Goal: Task Accomplishment & Management: Manage account settings

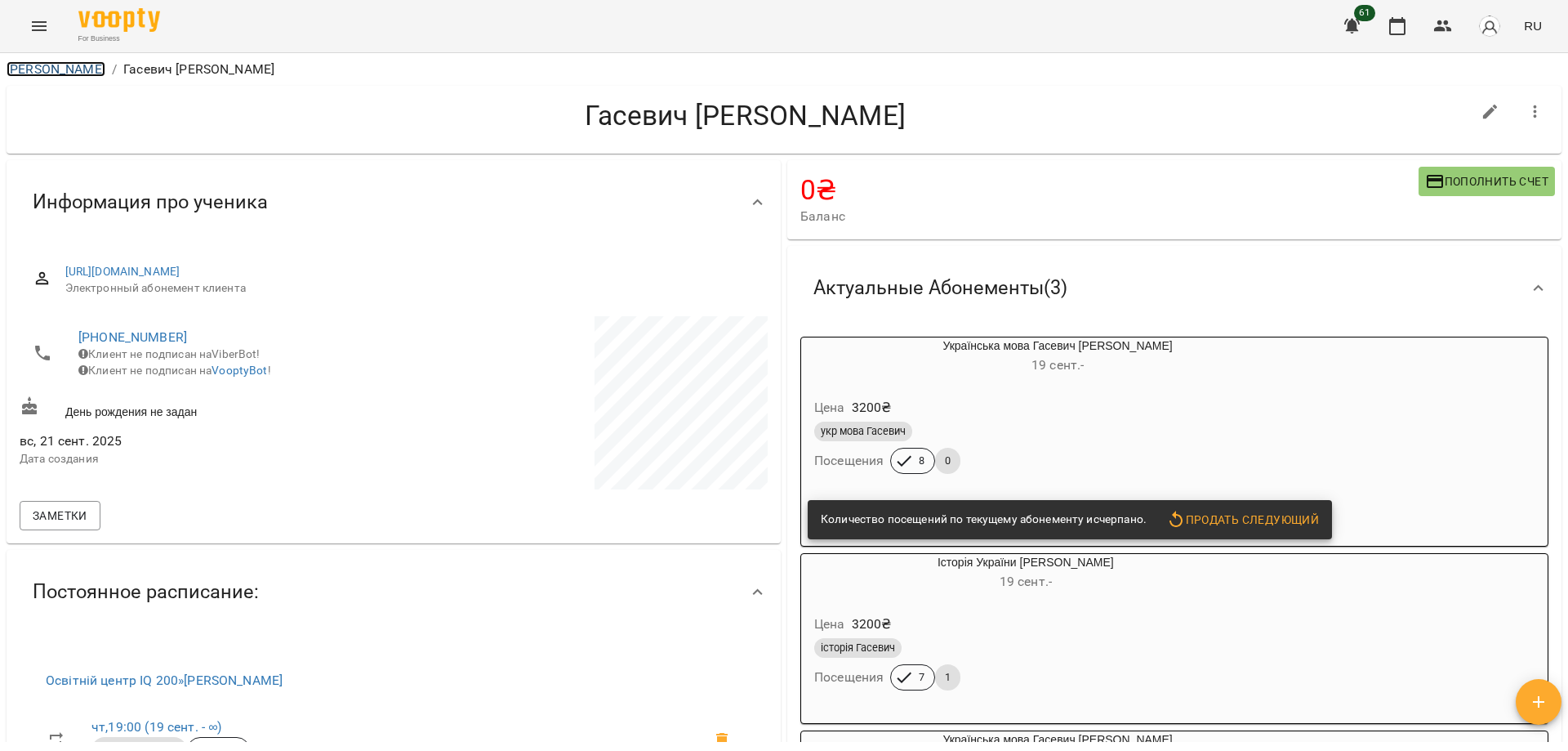
click at [72, 66] on link "[PERSON_NAME]" at bounding box center [56, 69] width 98 height 15
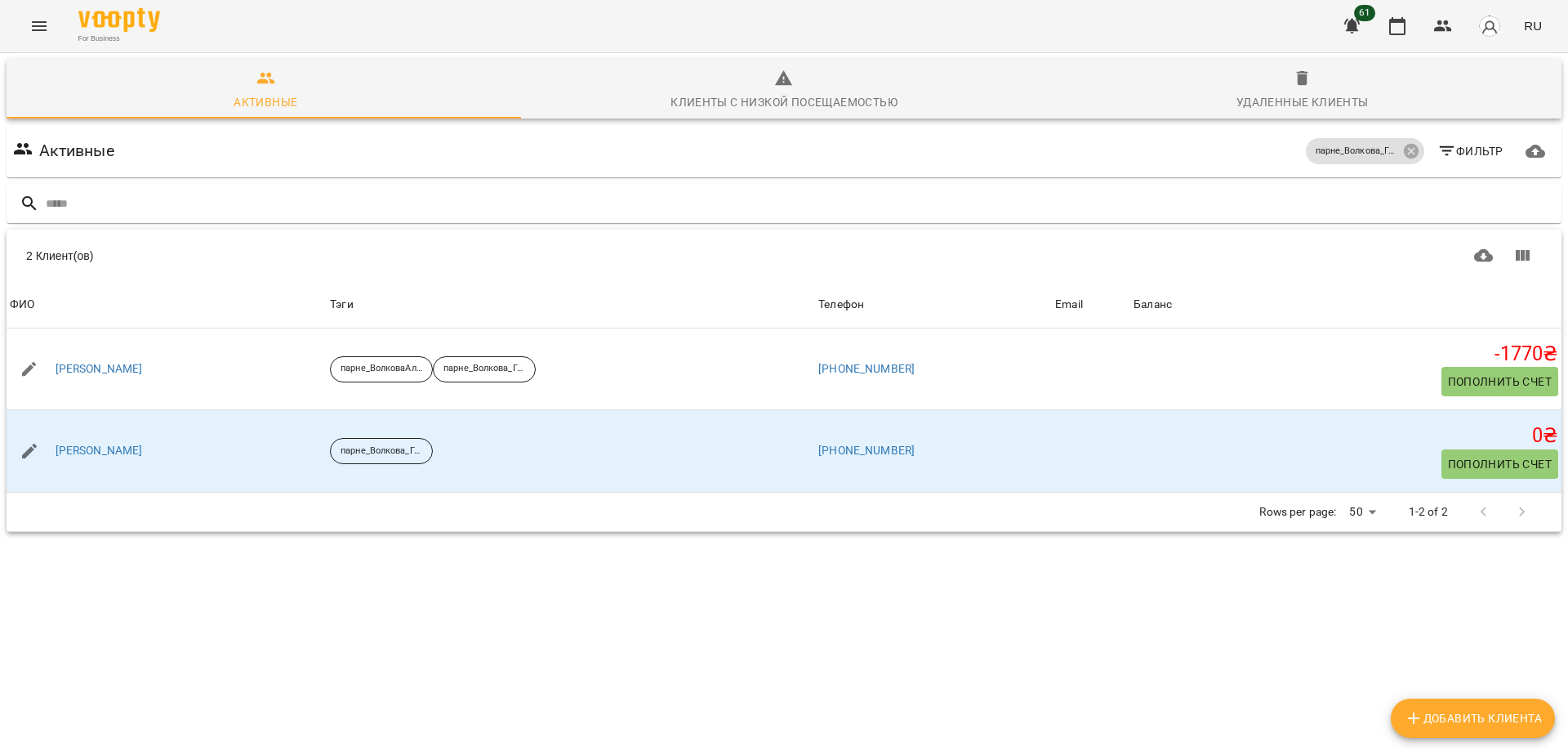
click at [36, 31] on icon "Menu" at bounding box center [39, 26] width 20 height 20
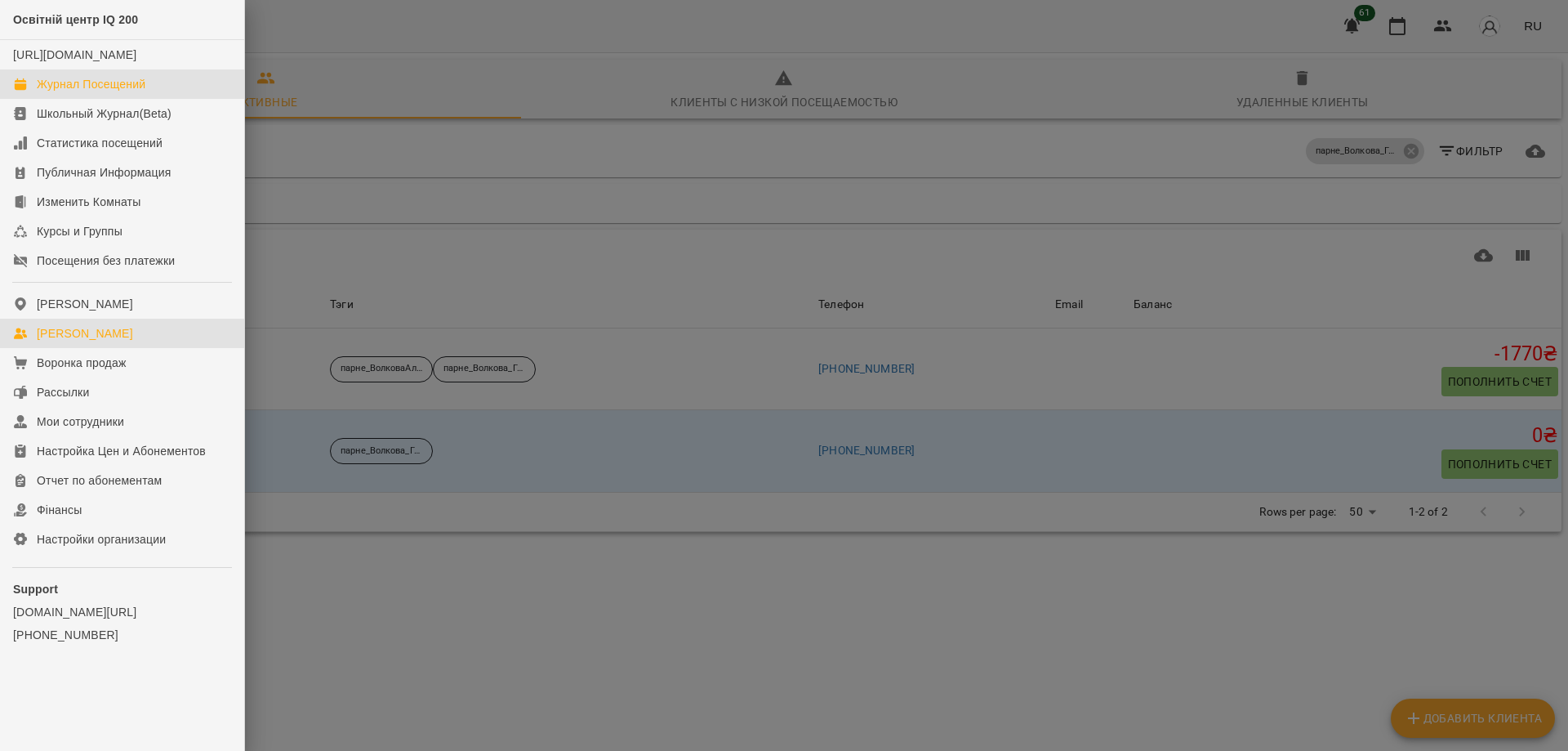
drag, startPoint x: 86, startPoint y: 95, endPoint x: 234, endPoint y: 217, distance: 191.8
click at [84, 92] on div "Журнал Посещений" at bounding box center [91, 84] width 109 height 16
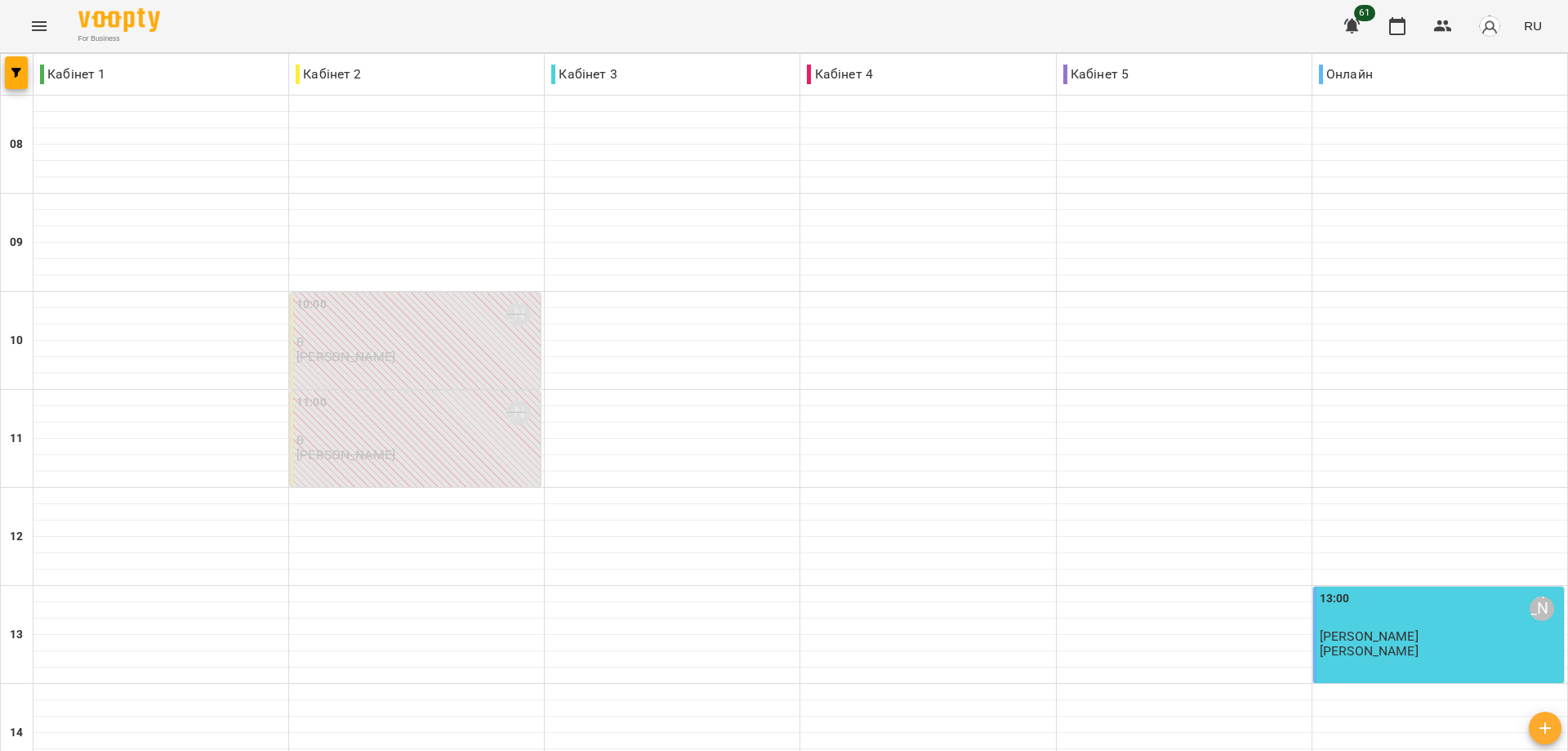
scroll to position [630, 0]
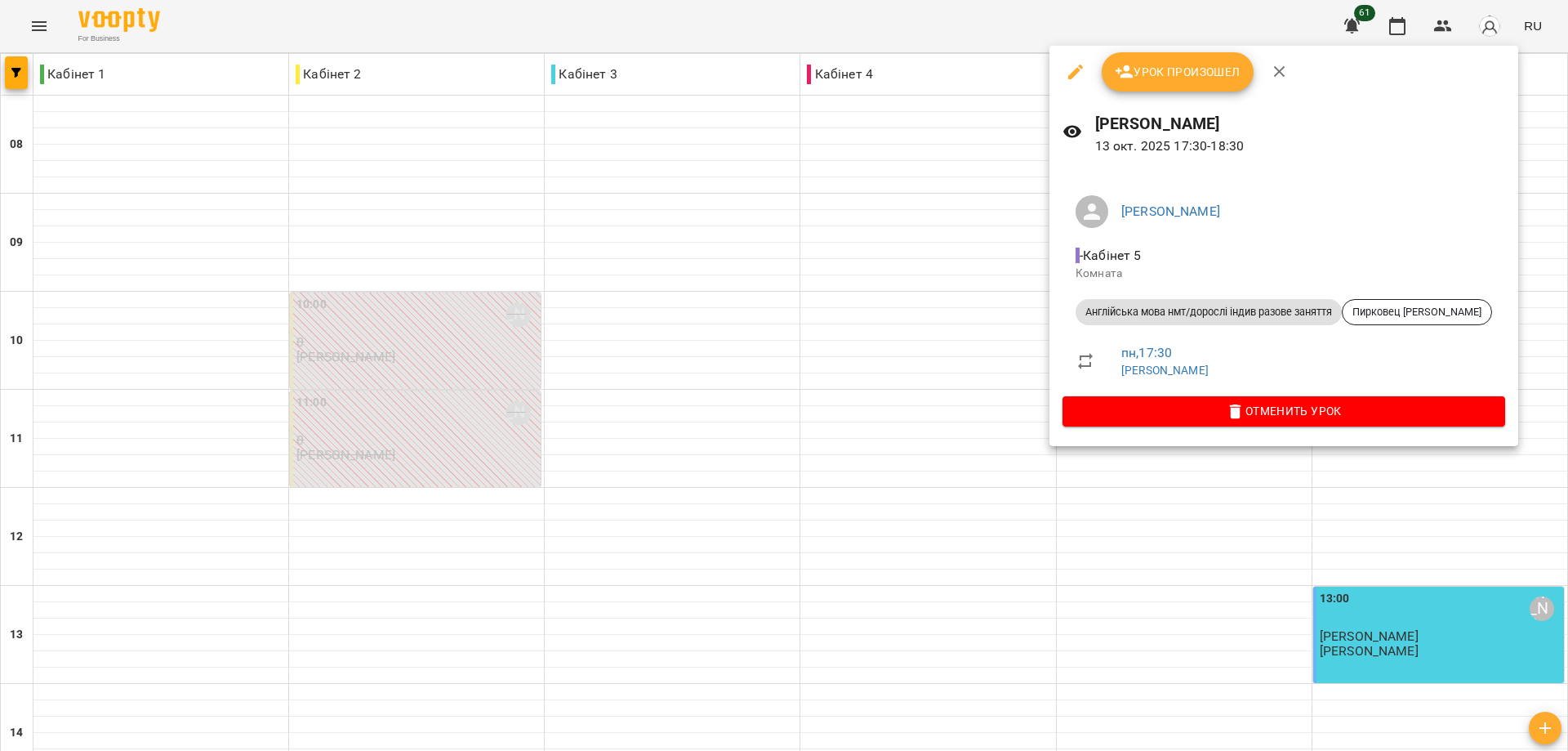
click at [1199, 69] on span "Урок произошел" at bounding box center [1178, 72] width 126 height 20
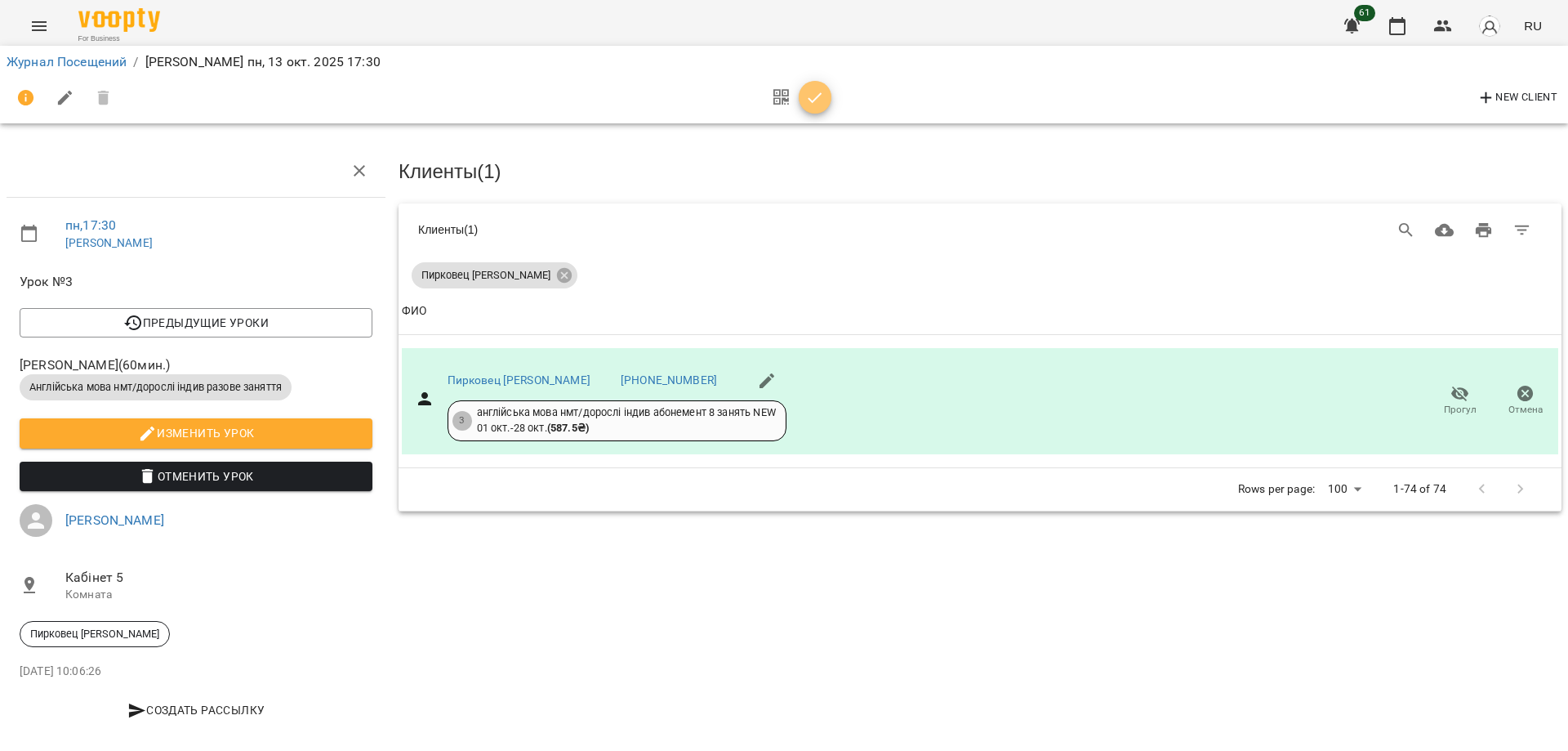
click at [814, 101] on icon "button" at bounding box center [815, 98] width 20 height 20
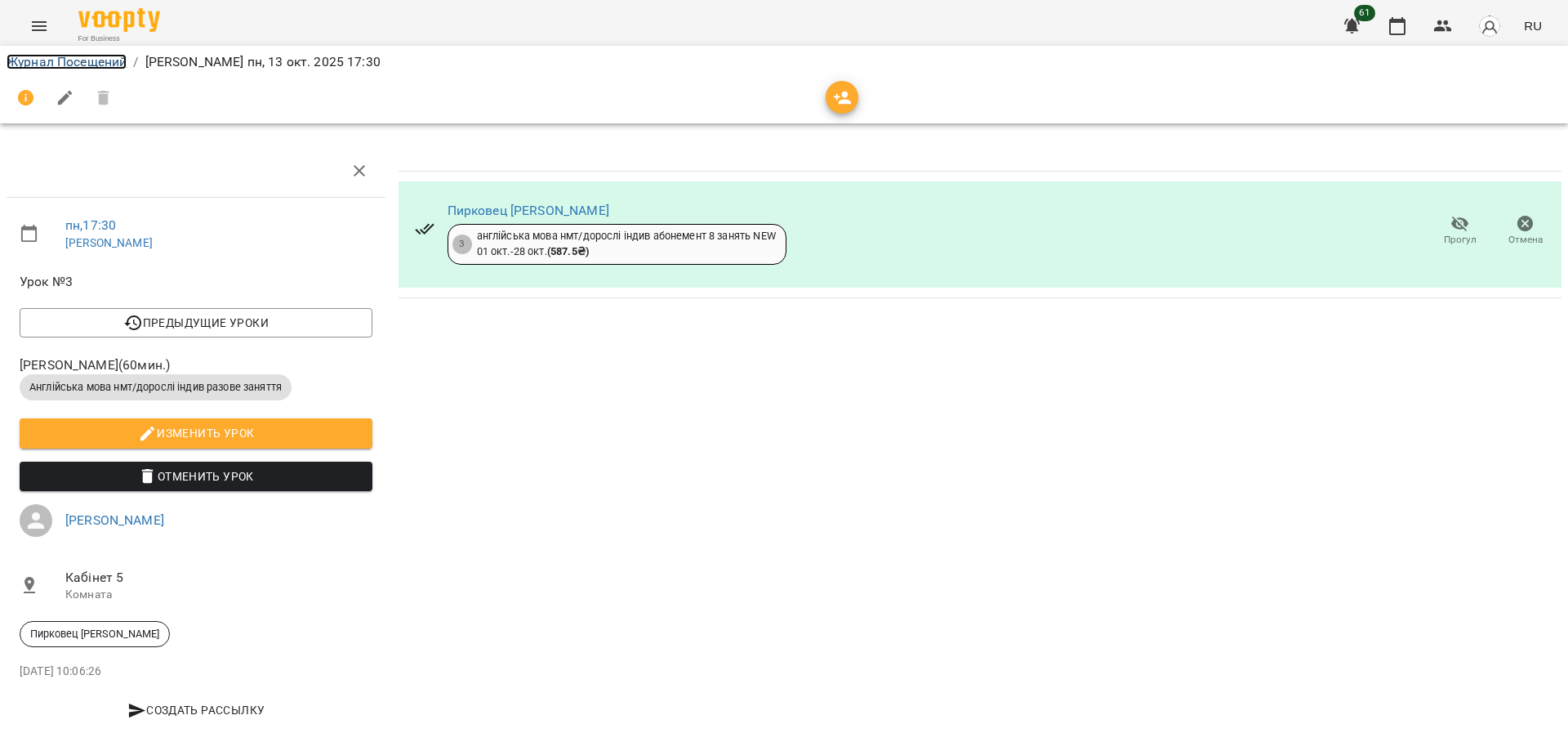
click at [56, 61] on link "Журнал Посещений" at bounding box center [67, 62] width 120 height 15
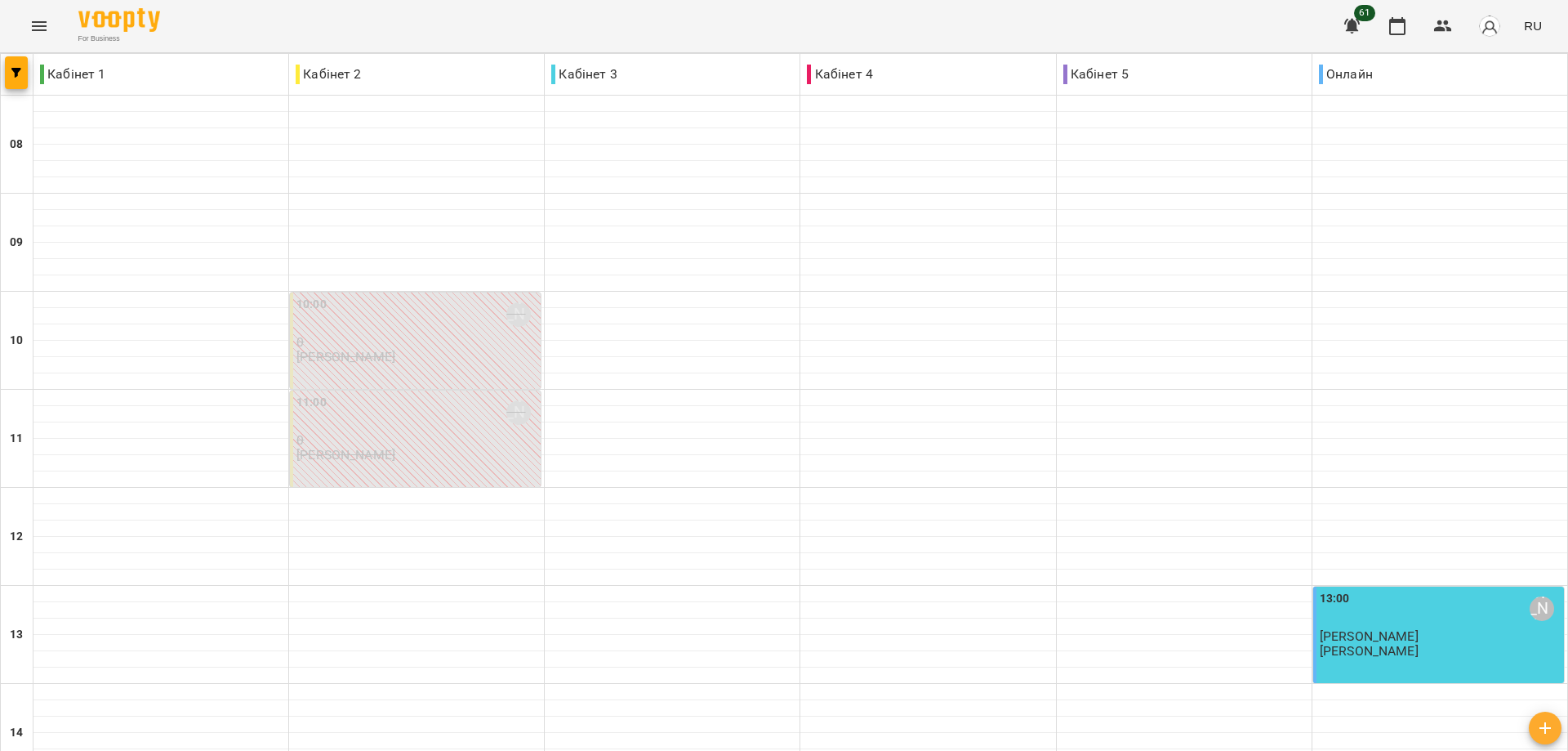
scroll to position [630, 0]
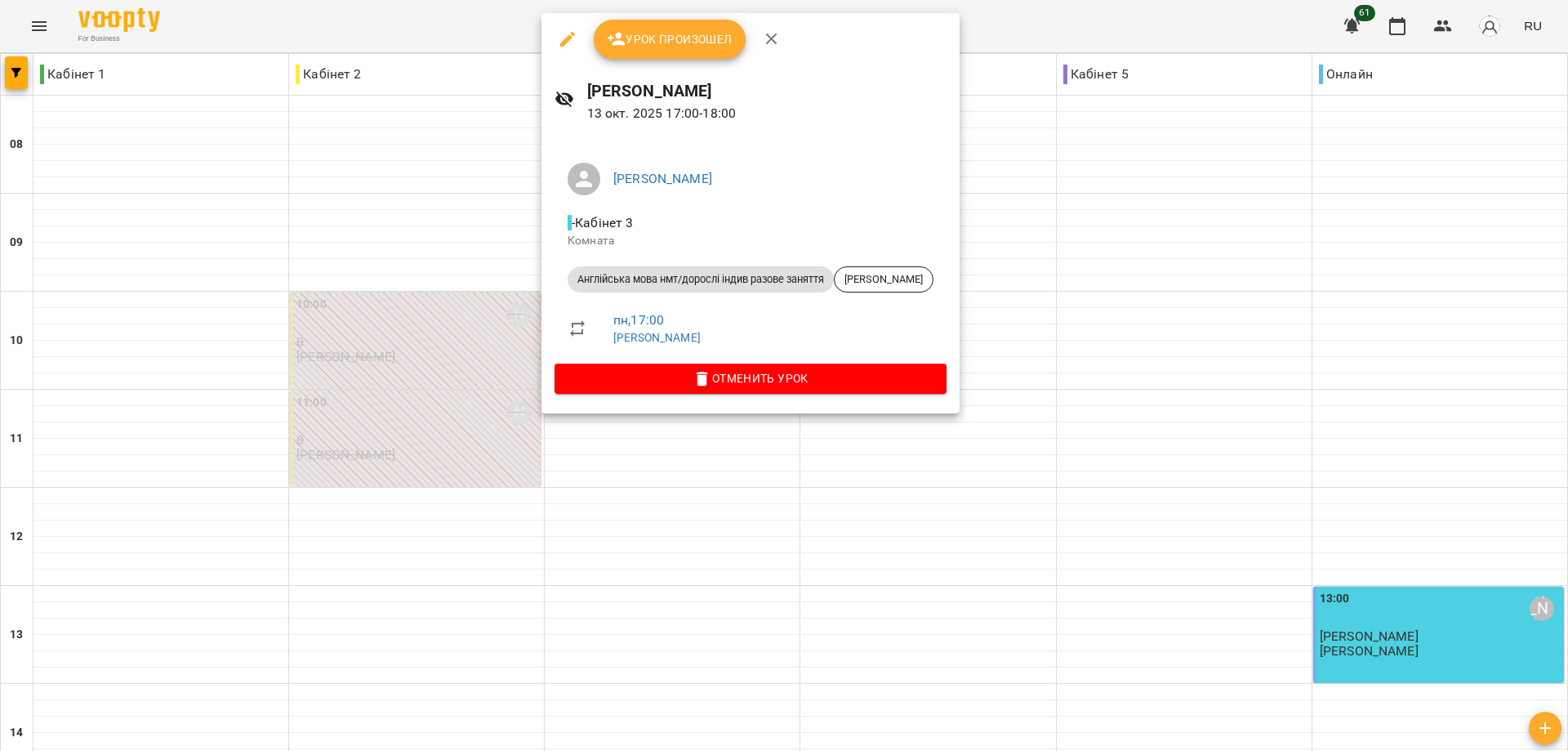
click at [656, 23] on button "Урок произошел" at bounding box center [669, 39] width 151 height 39
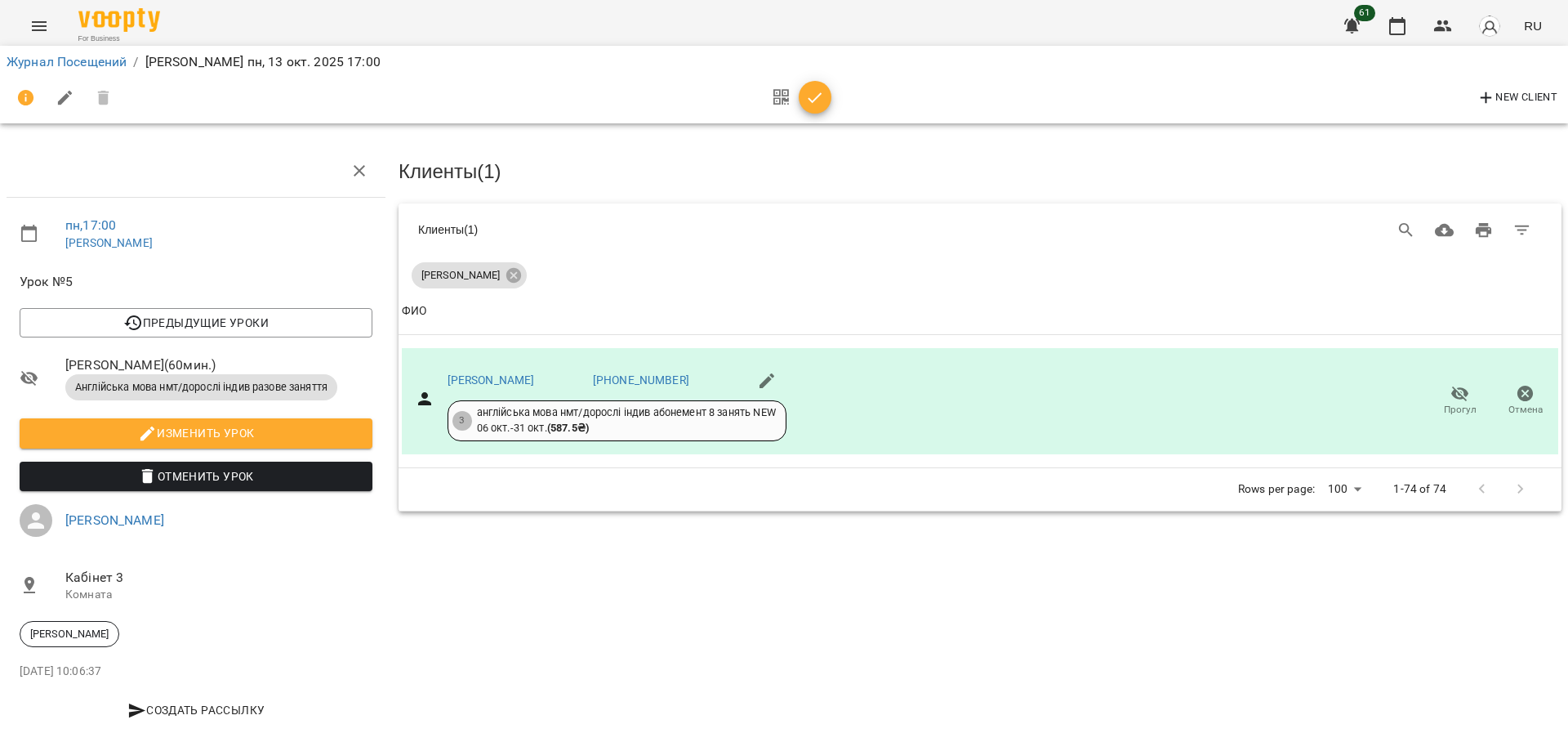
click at [823, 98] on icon "button" at bounding box center [815, 98] width 20 height 20
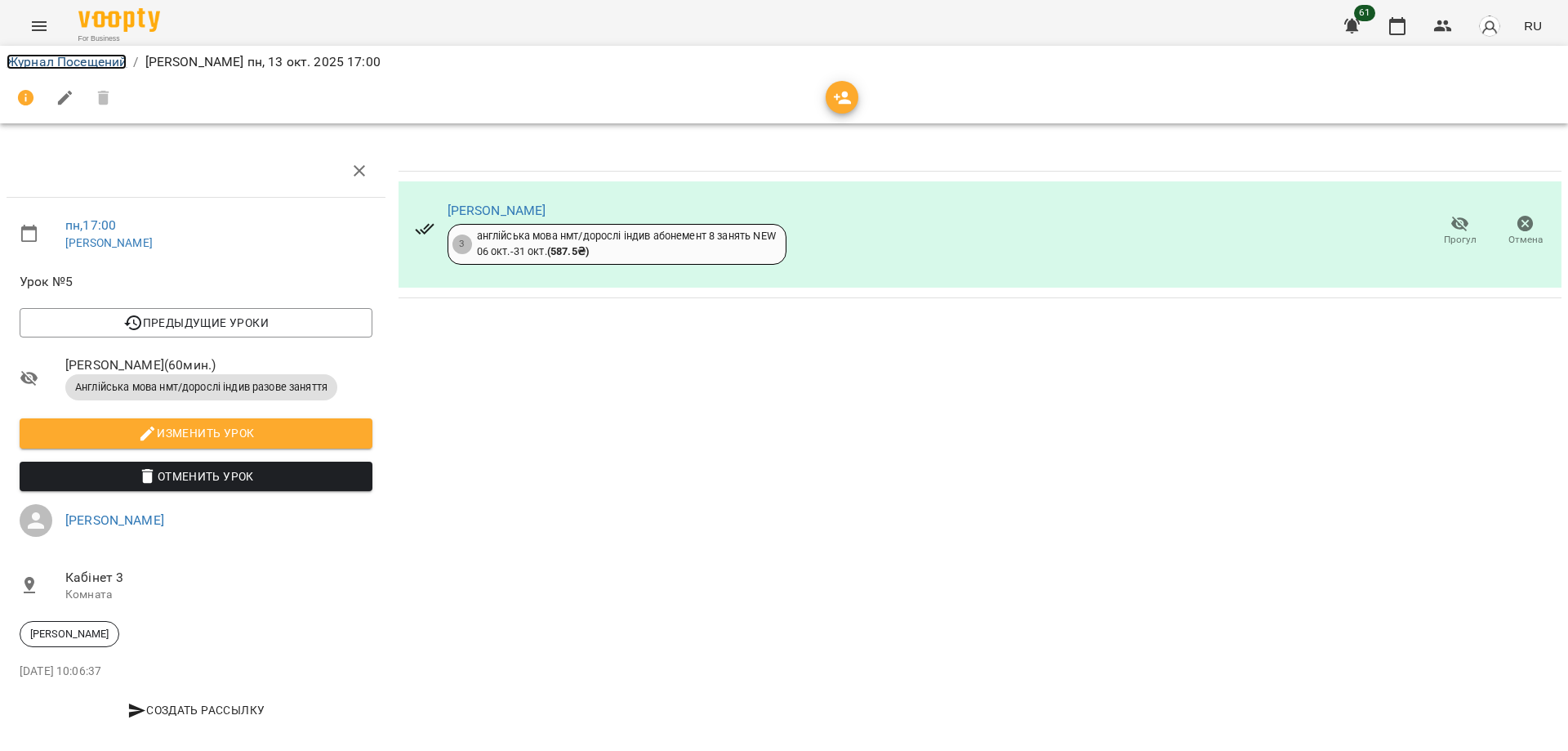
click at [67, 59] on link "Журнал Посещений" at bounding box center [67, 62] width 120 height 15
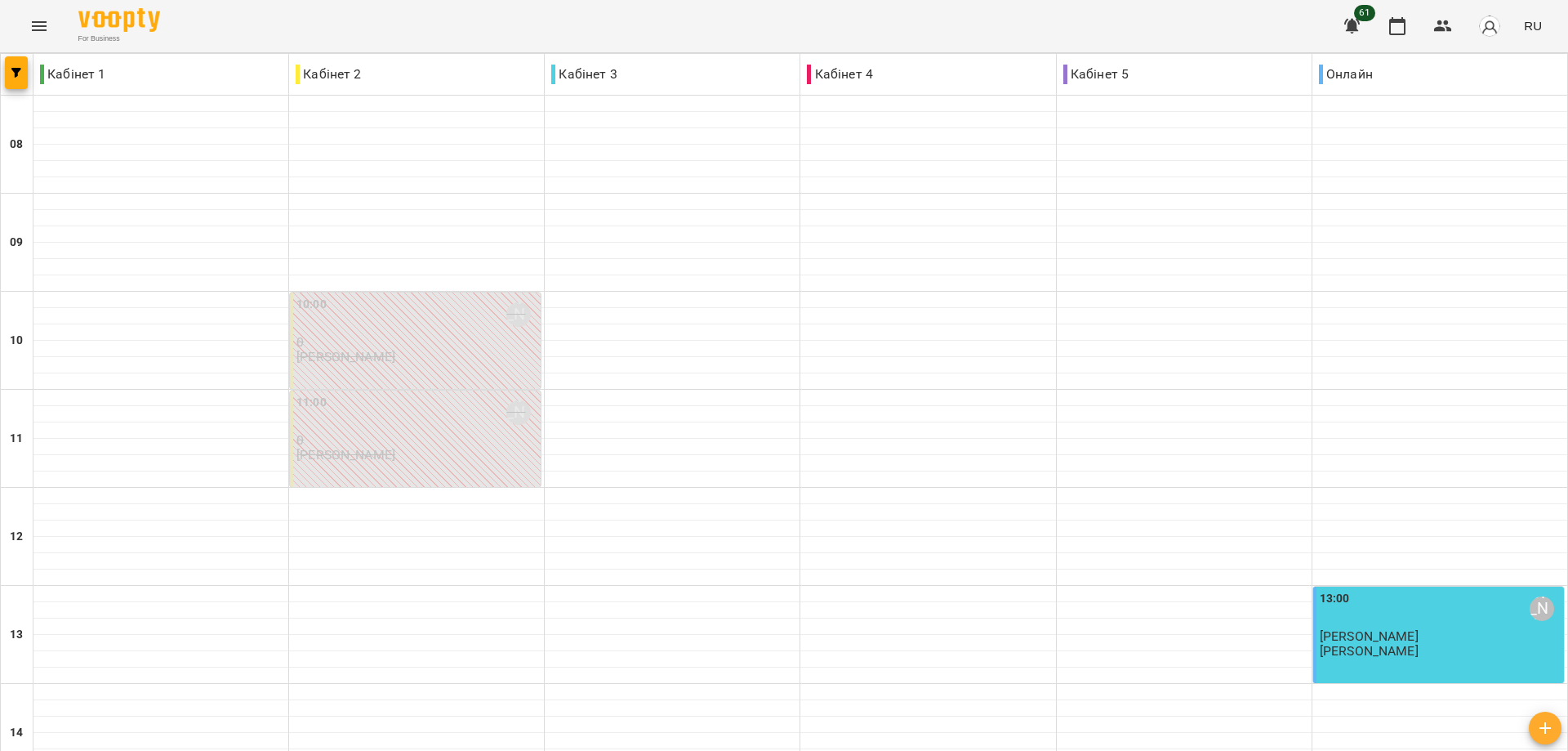
scroll to position [630, 0]
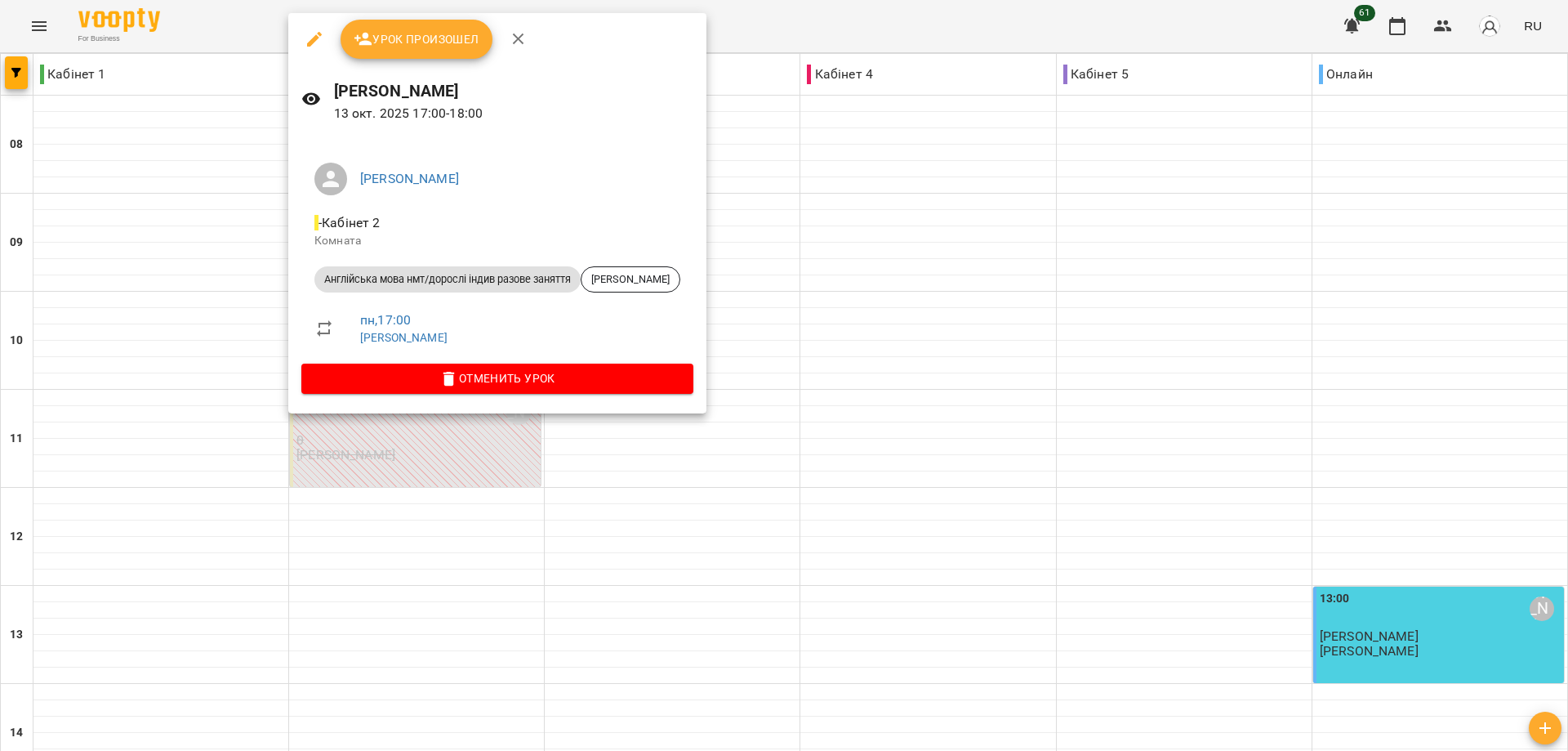
click at [437, 29] on span "Урок произошел" at bounding box center [416, 39] width 126 height 20
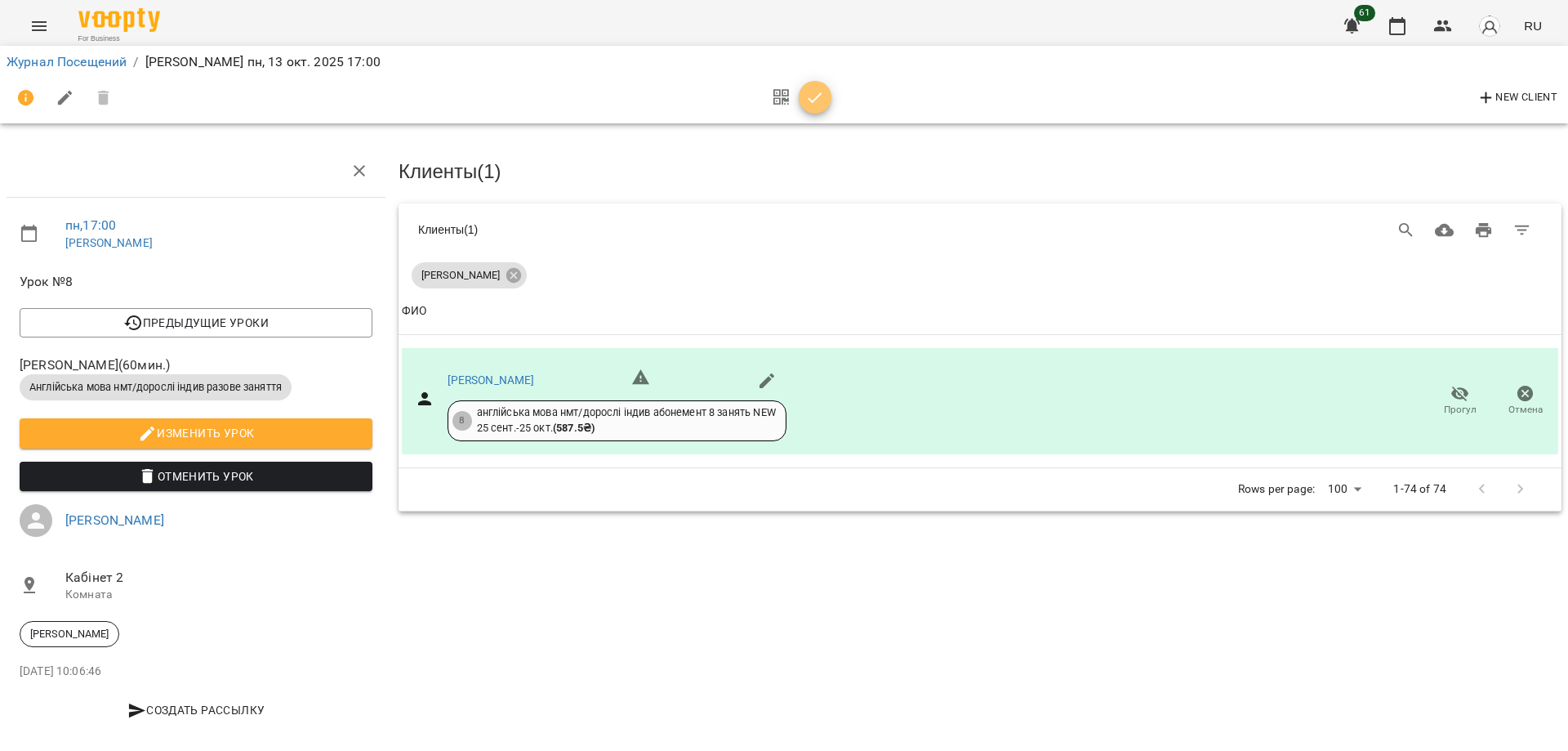
click at [813, 99] on icon "button" at bounding box center [816, 98] width 14 height 10
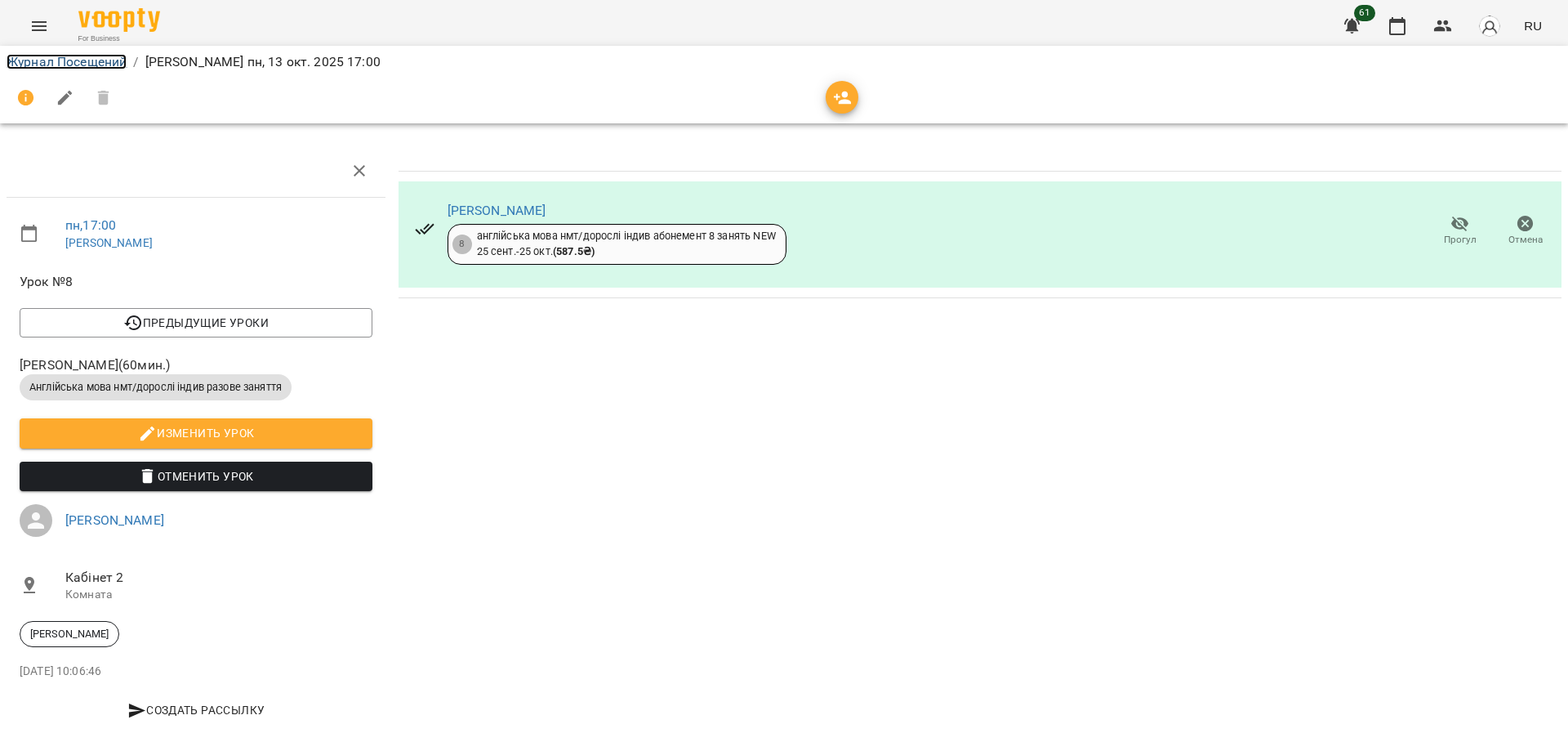
click at [53, 57] on link "Журнал Посещений" at bounding box center [67, 62] width 120 height 15
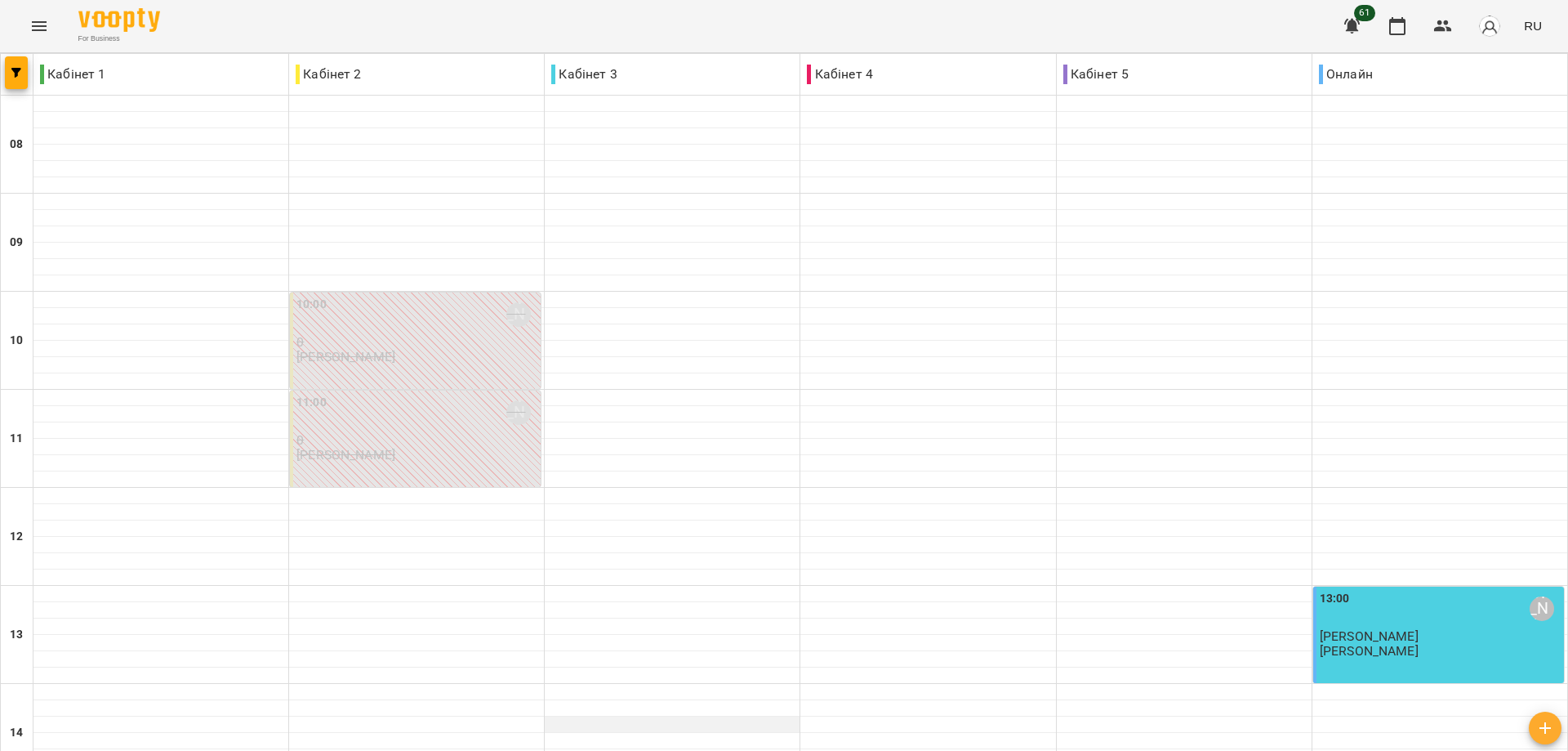
scroll to position [630, 0]
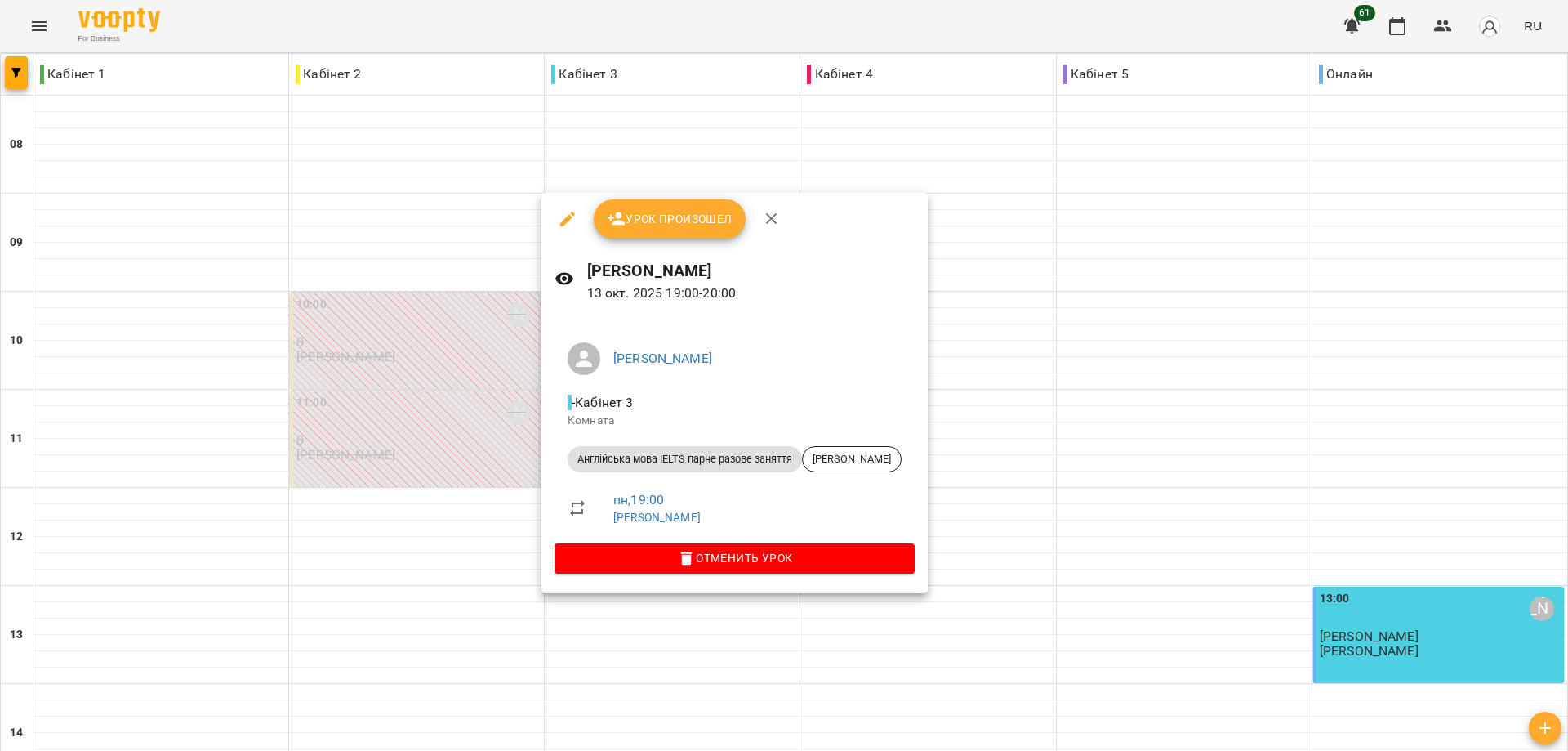
click at [661, 217] on span "Урок произошел" at bounding box center [669, 218] width 126 height 20
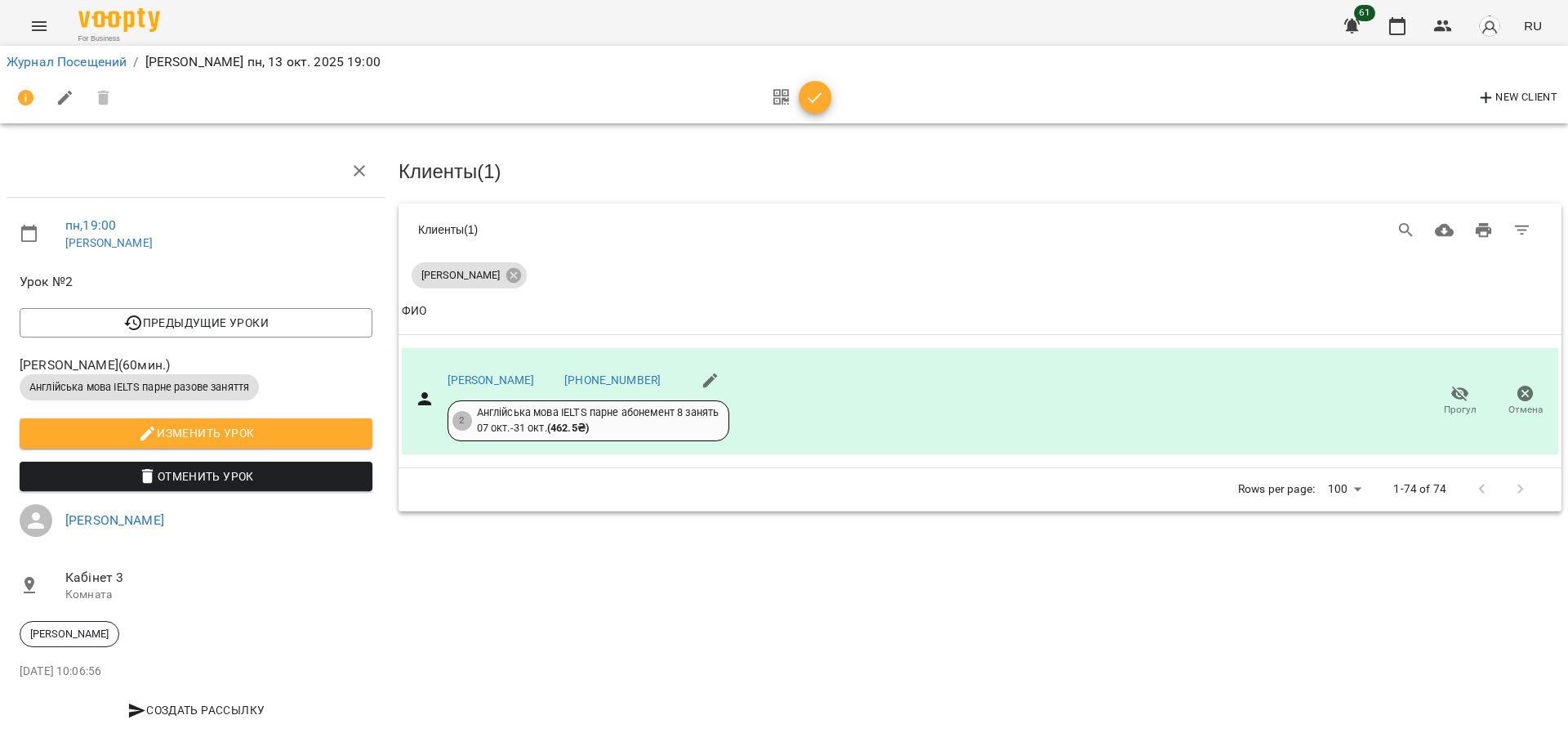
click at [825, 97] on span "button" at bounding box center [815, 98] width 33 height 20
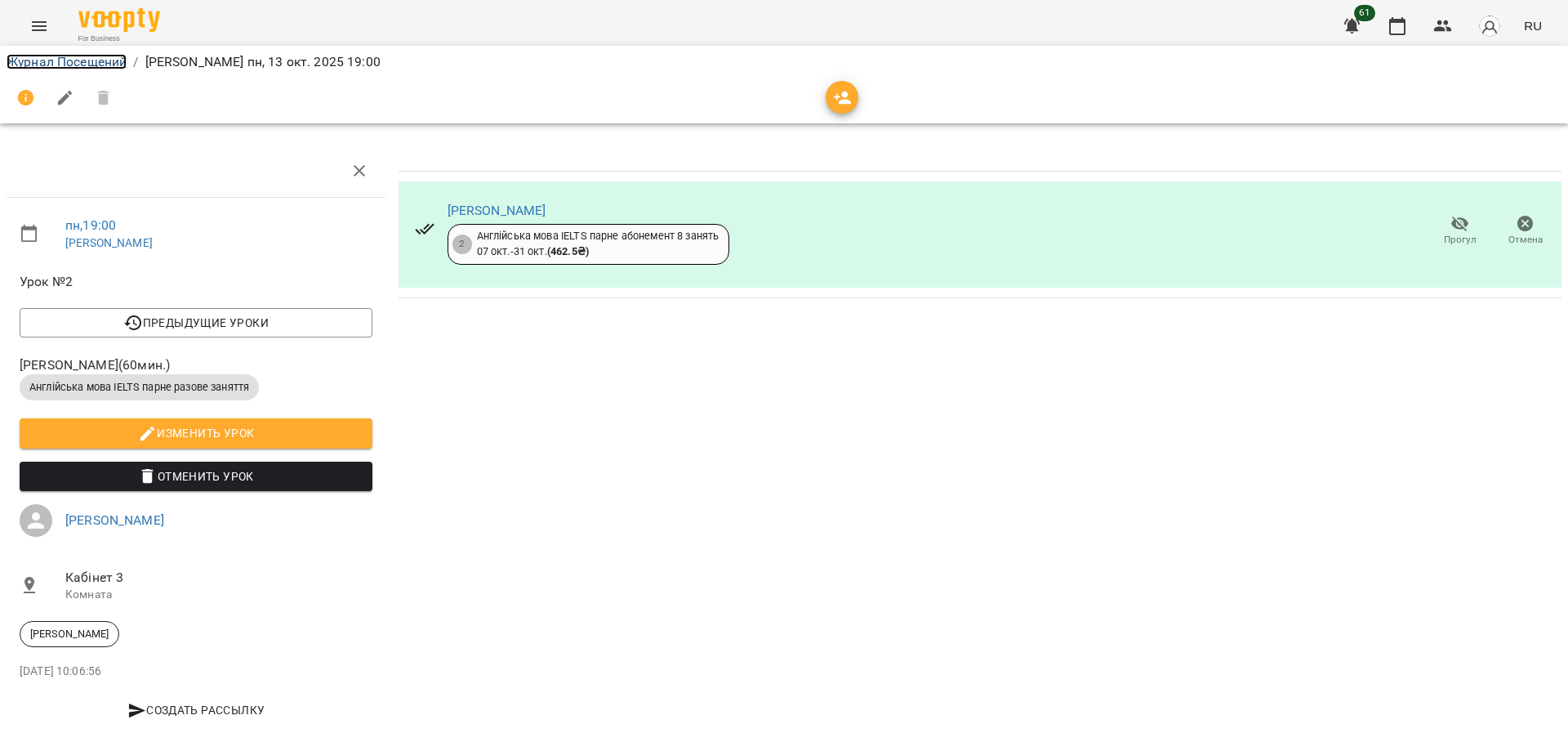
click at [60, 58] on link "Журнал Посещений" at bounding box center [67, 62] width 120 height 15
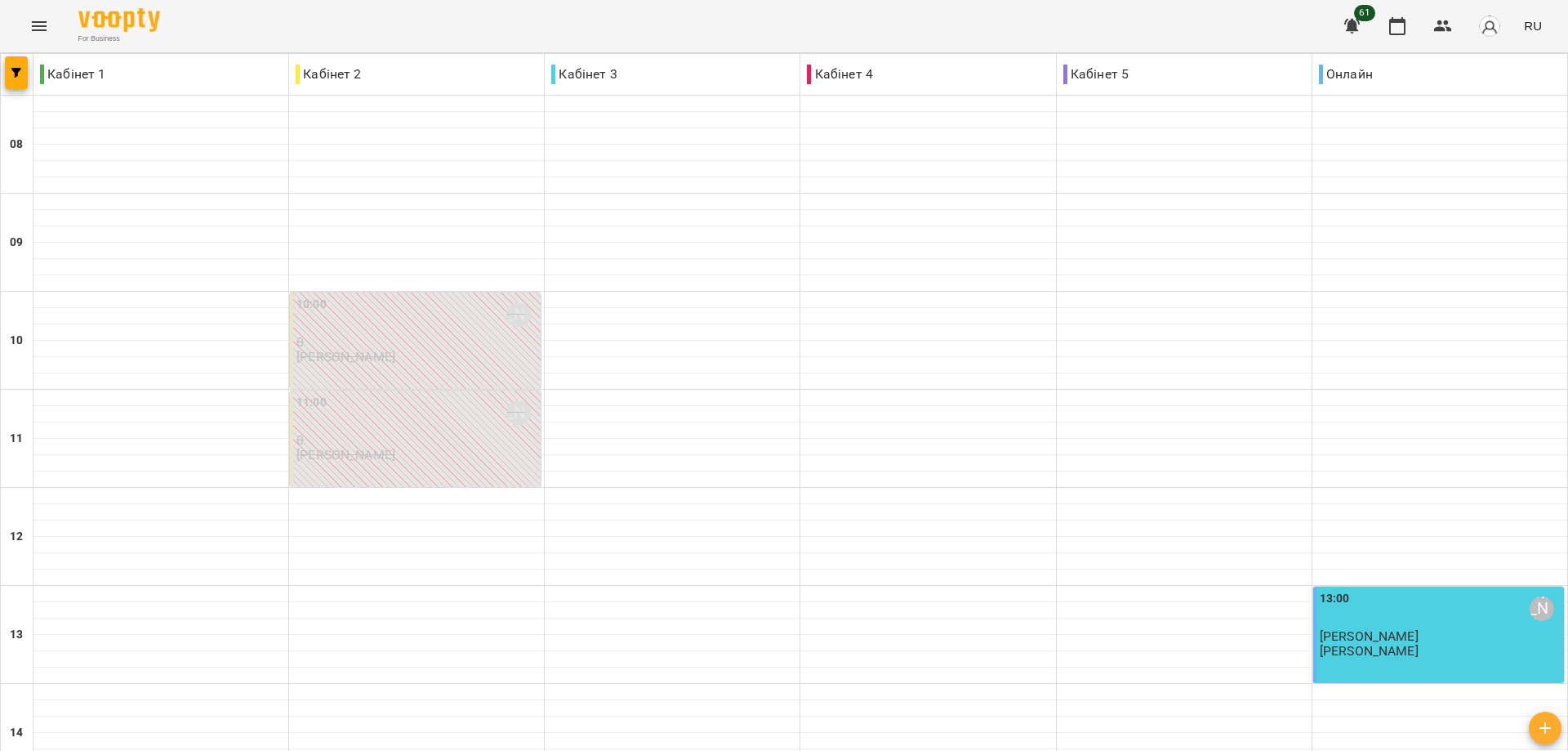
scroll to position [630, 0]
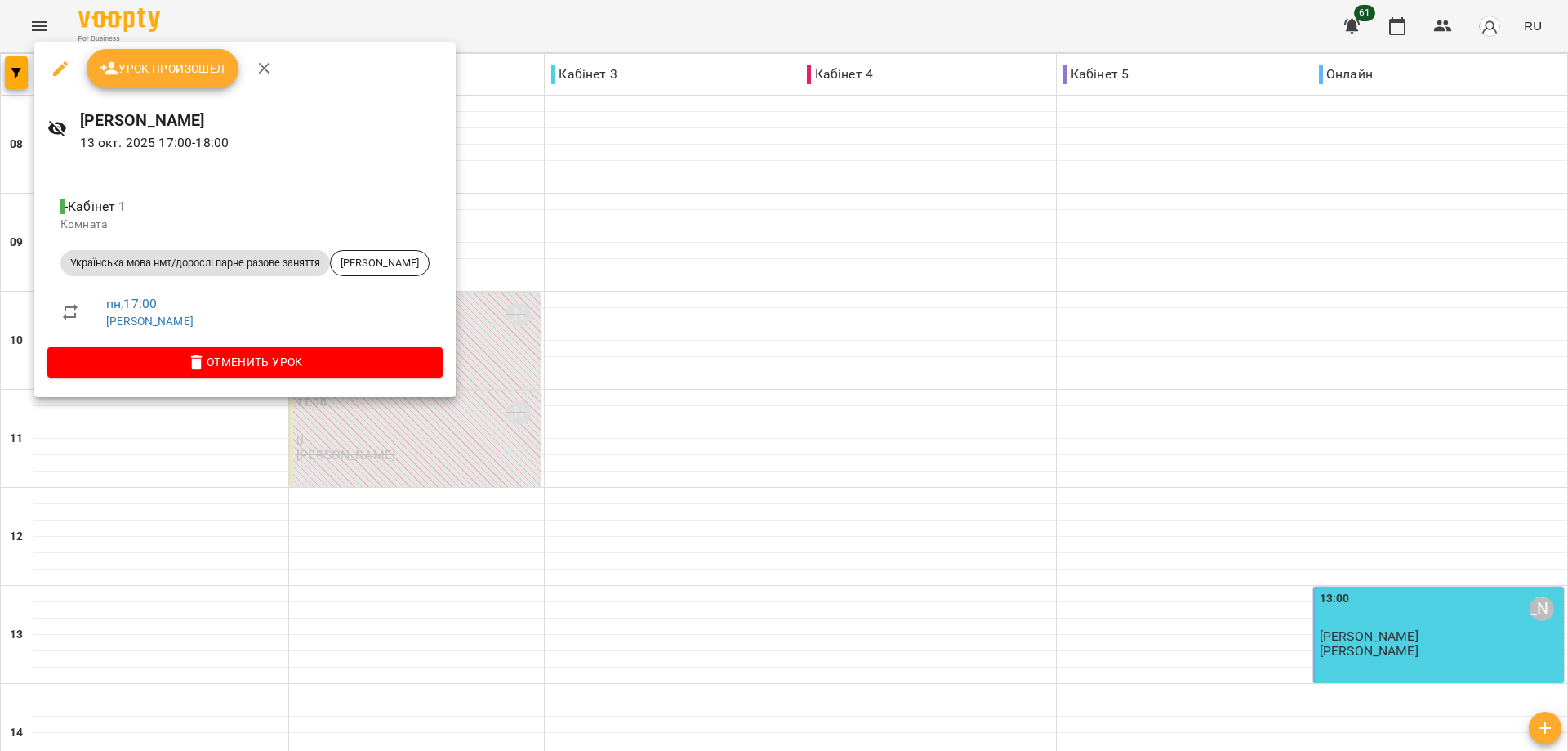
drag, startPoint x: 166, startPoint y: 62, endPoint x: 168, endPoint y: 80, distance: 18.1
click at [166, 63] on span "Урок произошел" at bounding box center [162, 69] width 126 height 20
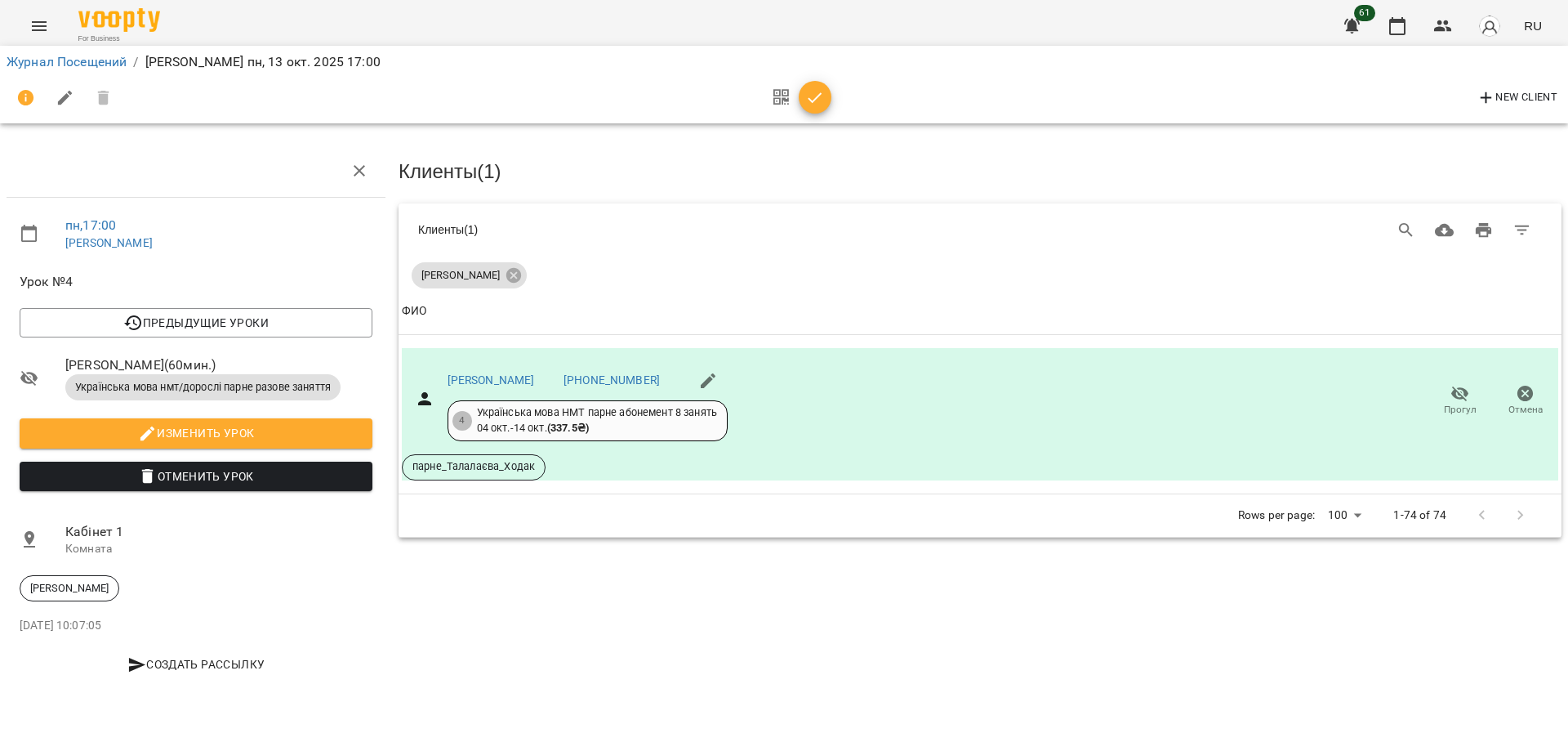
click at [825, 88] on span "button" at bounding box center [815, 98] width 33 height 20
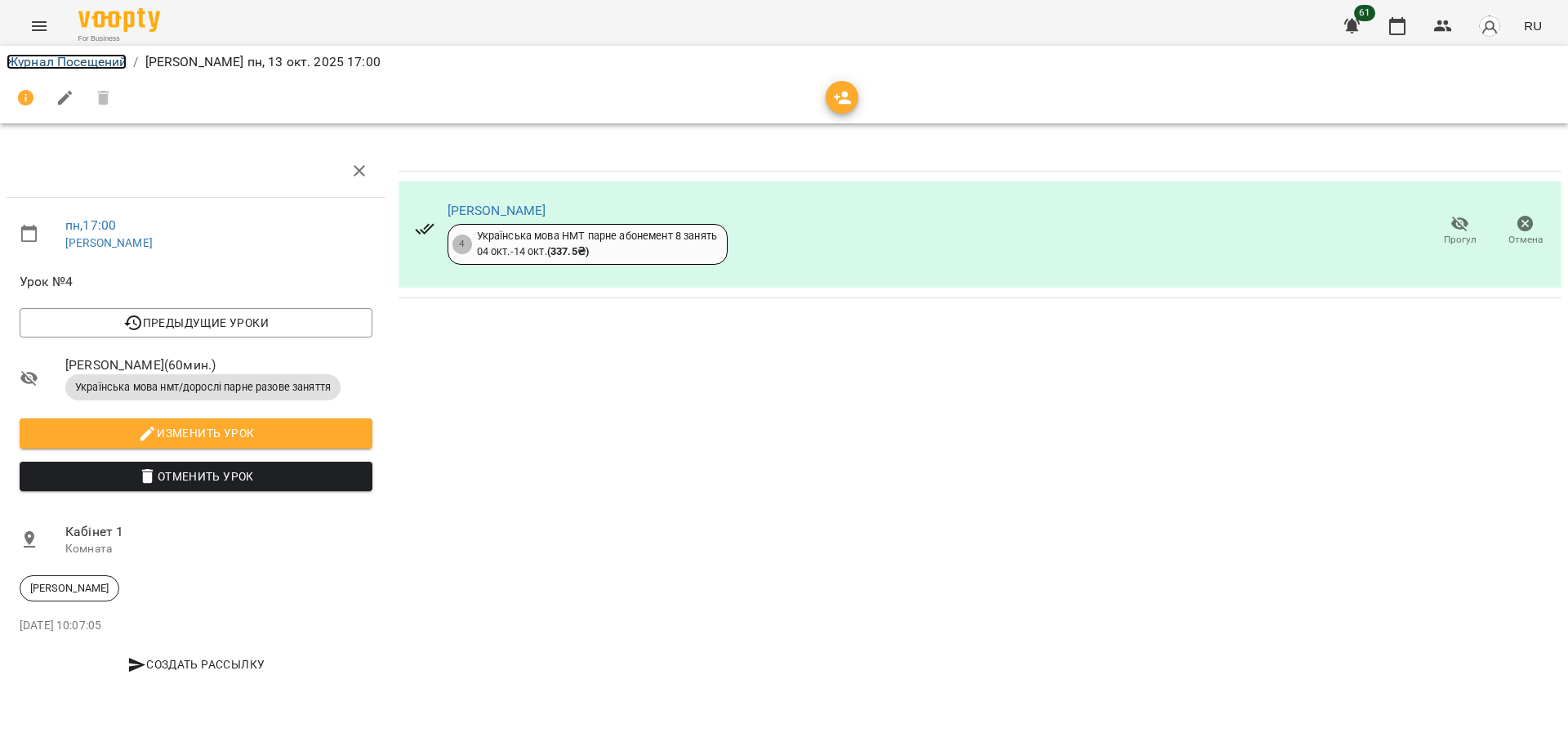
click at [65, 58] on link "Журнал Посещений" at bounding box center [67, 62] width 120 height 15
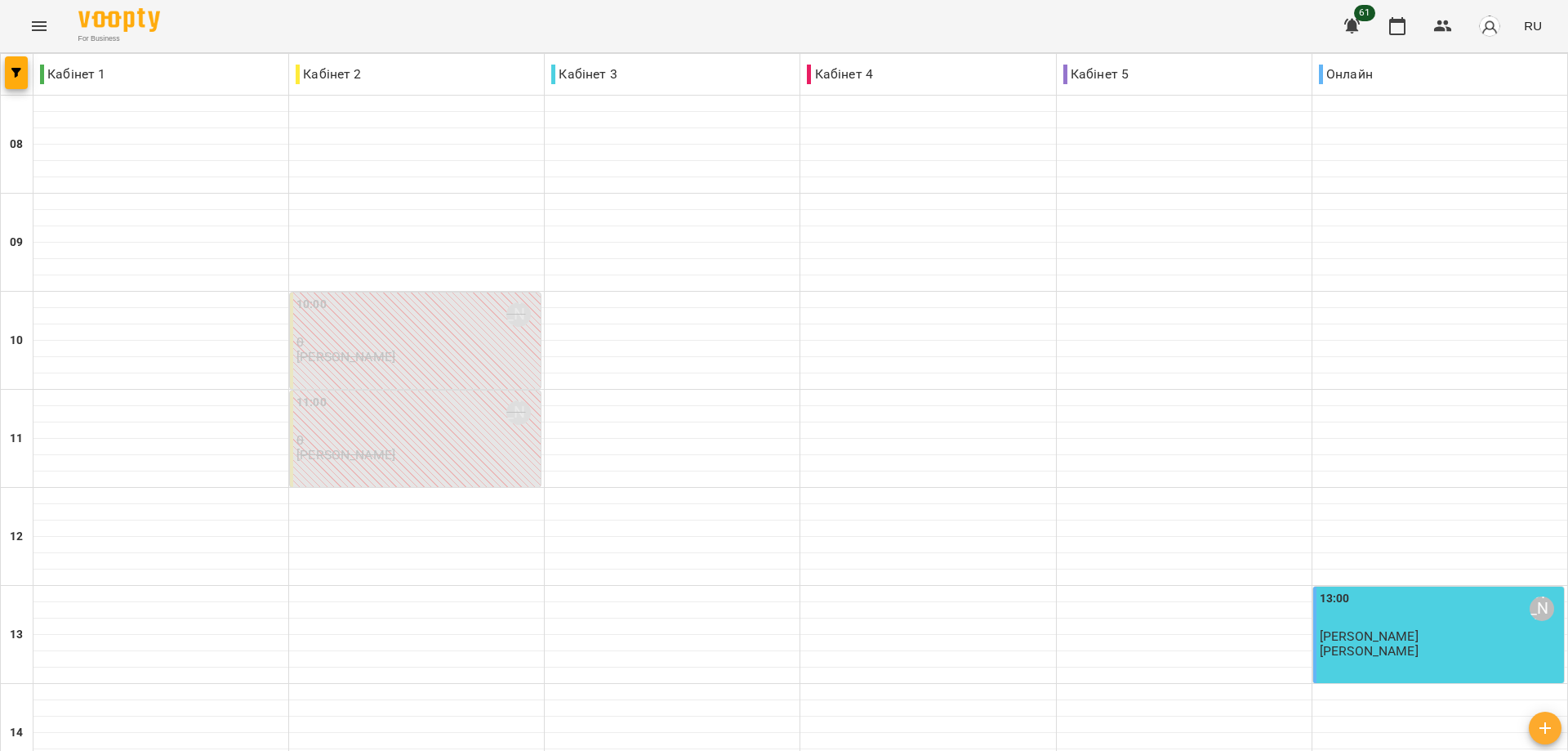
scroll to position [630, 0]
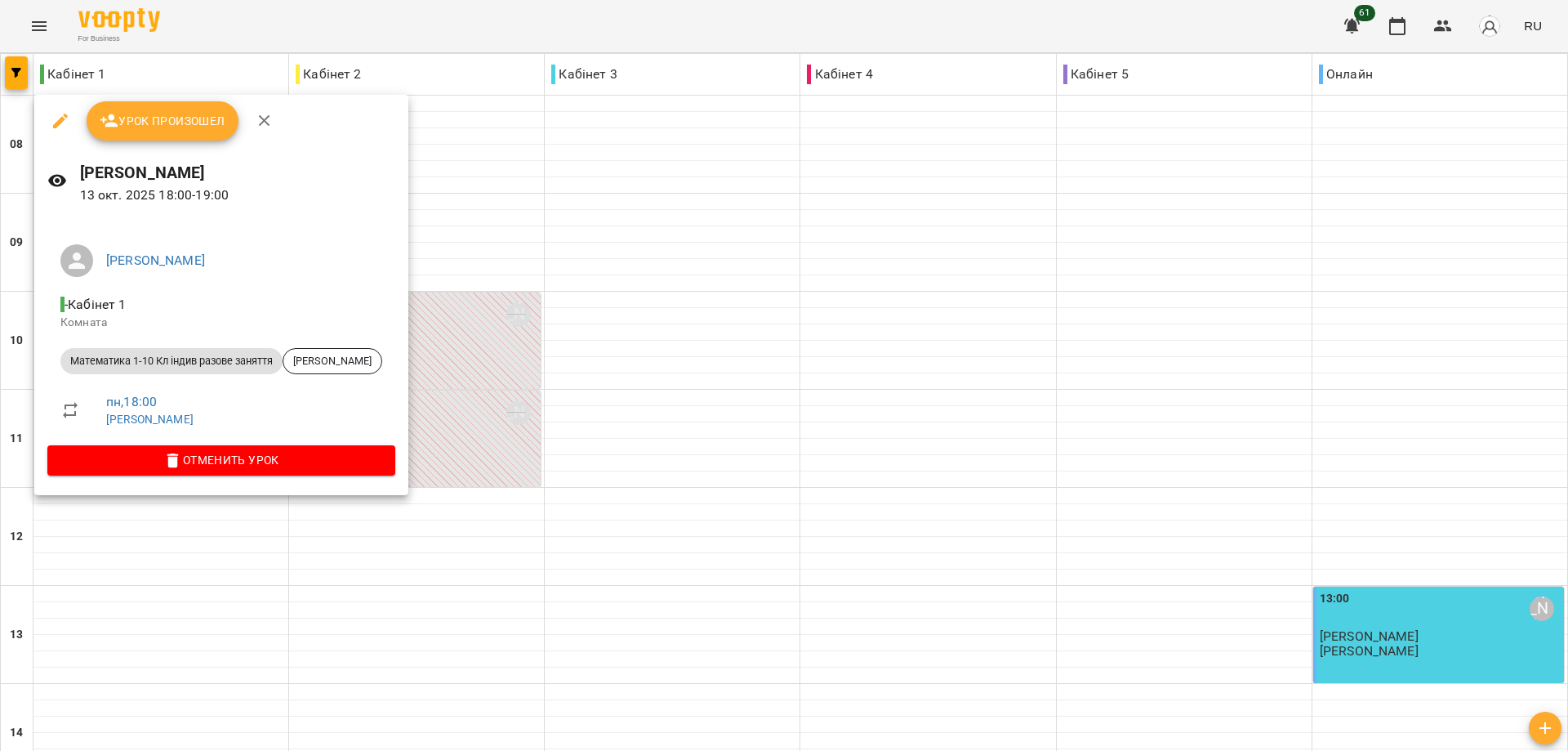
click at [418, 508] on div at bounding box center [784, 375] width 1568 height 751
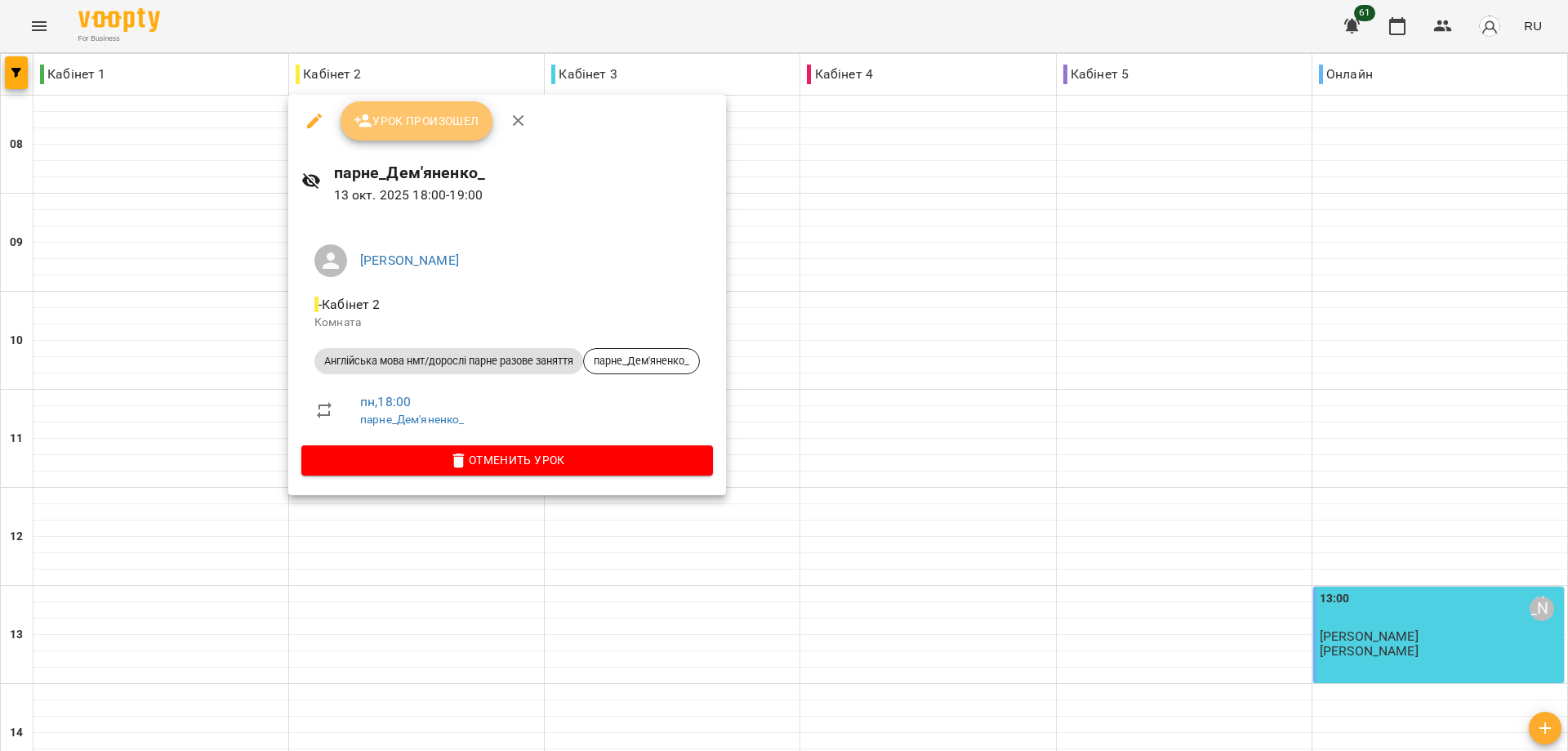
click at [438, 115] on span "Урок произошел" at bounding box center [416, 121] width 126 height 20
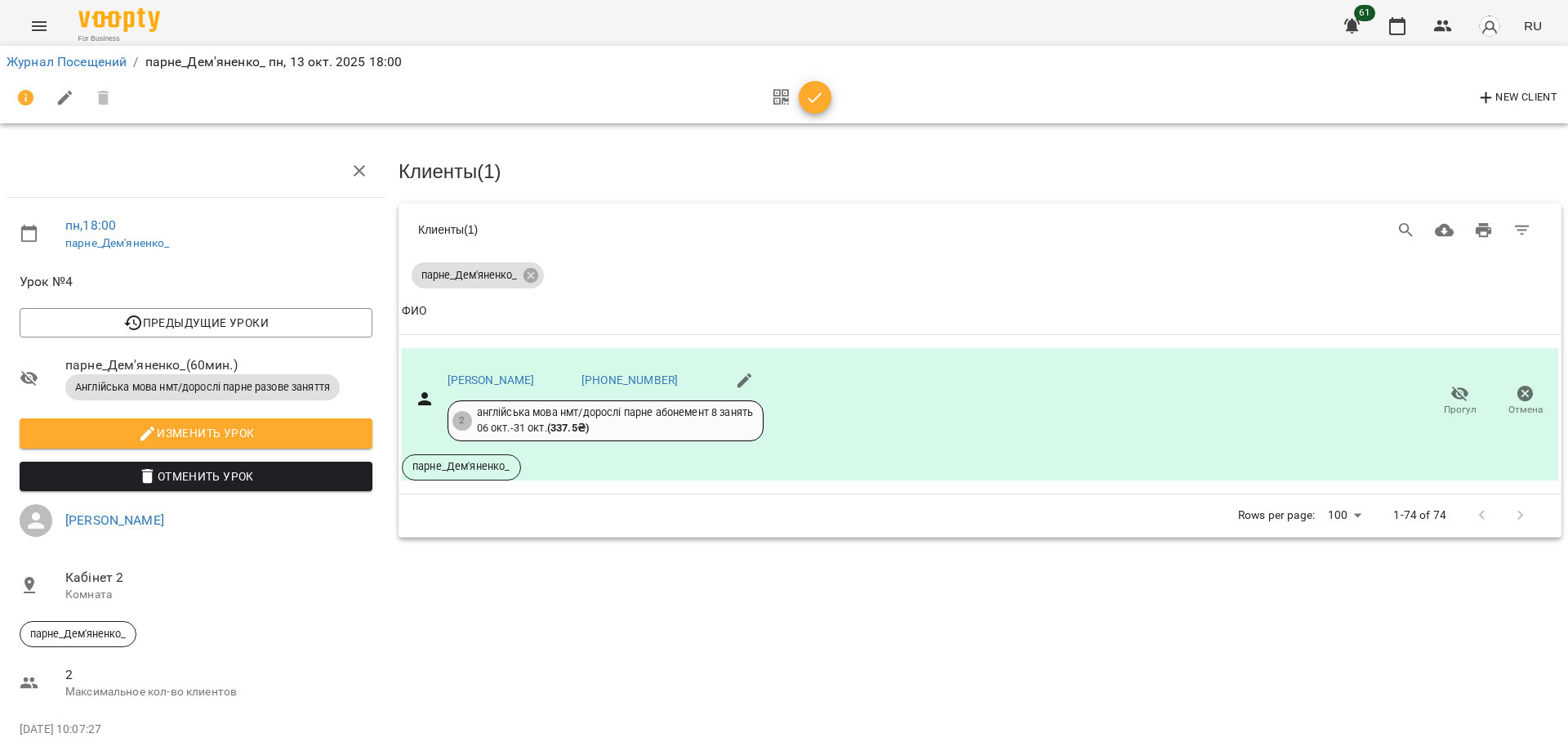
drag, startPoint x: 802, startPoint y: 98, endPoint x: 792, endPoint y: 107, distance: 13.5
click at [802, 100] on span "button" at bounding box center [815, 98] width 33 height 20
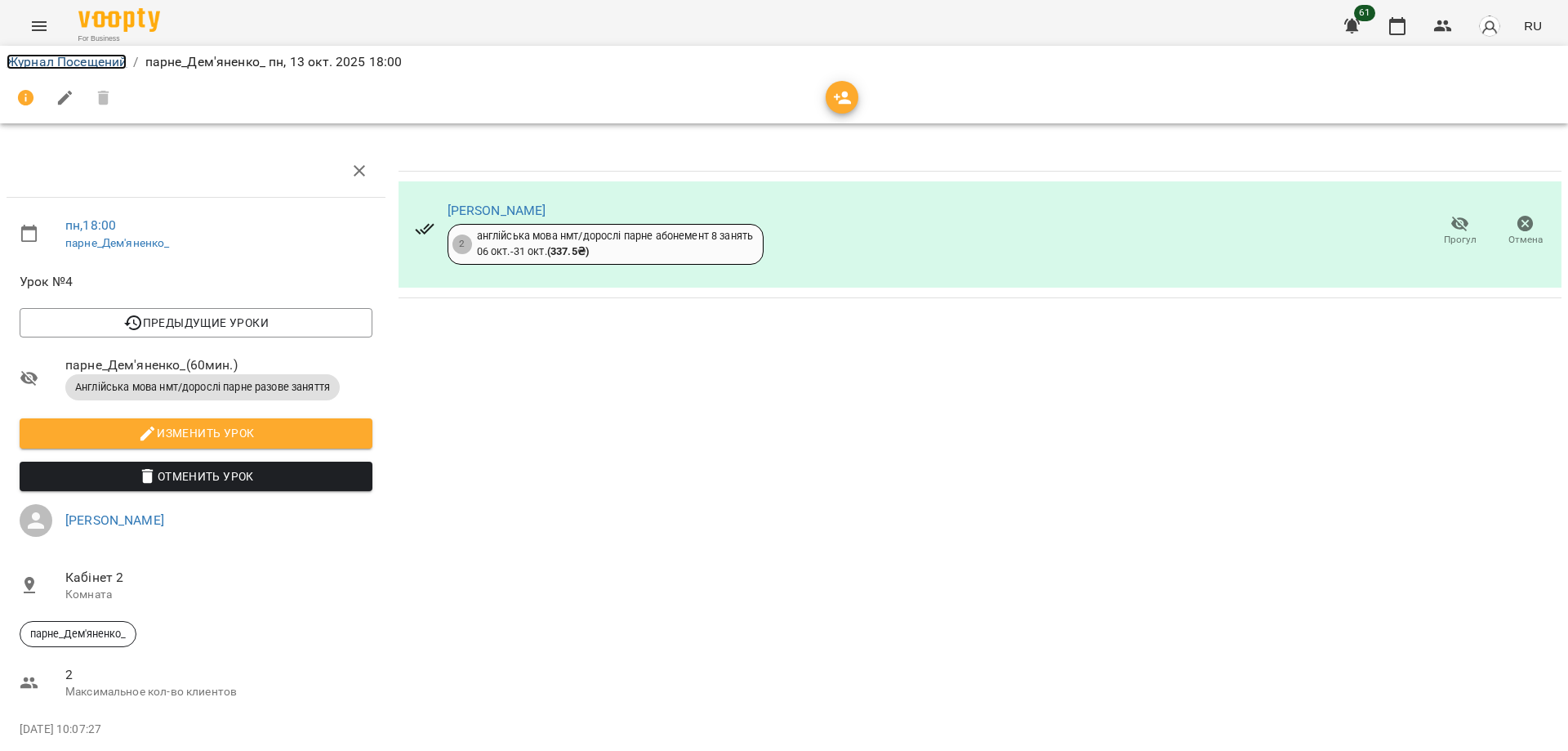
click at [65, 61] on link "Журнал Посещений" at bounding box center [67, 62] width 120 height 15
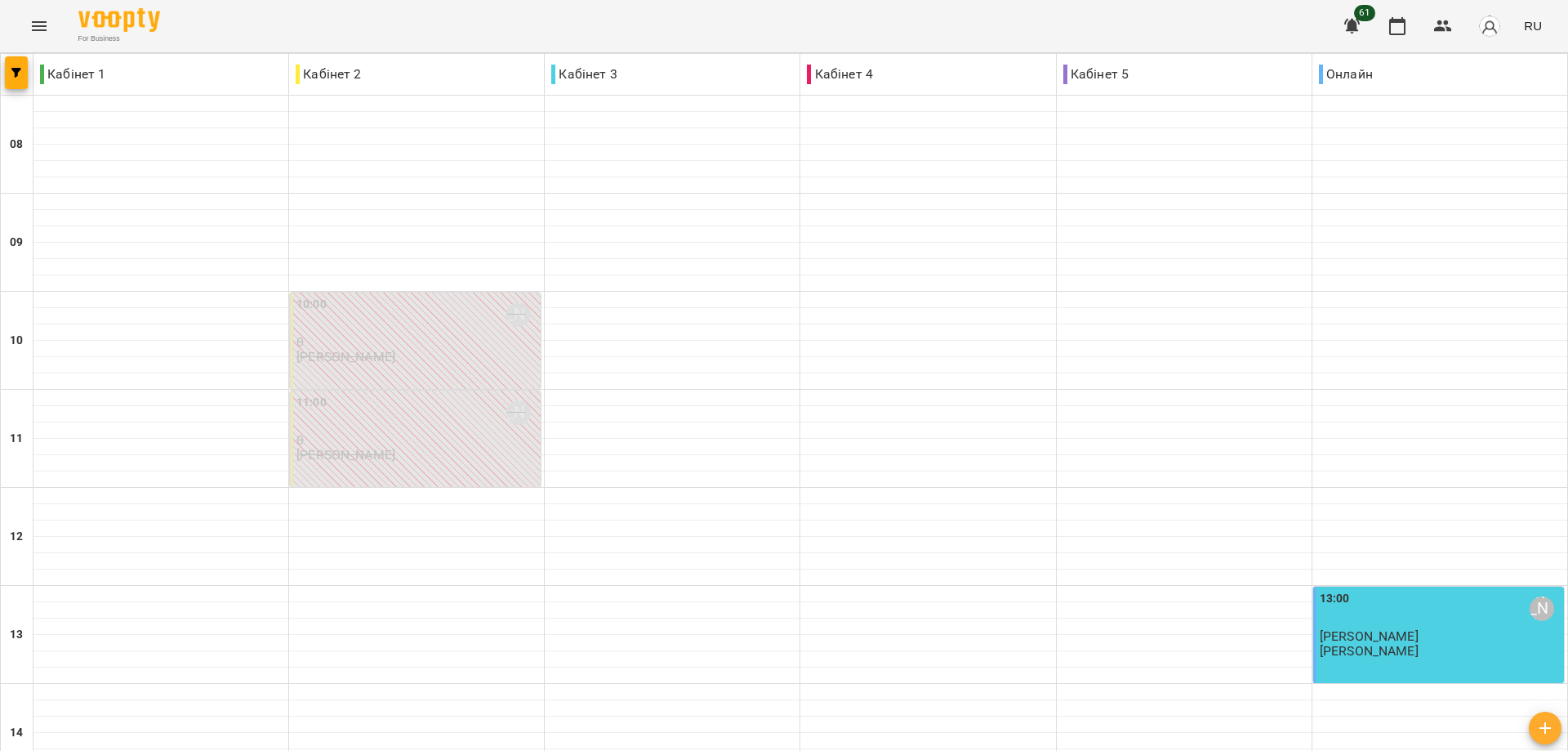
scroll to position [630, 0]
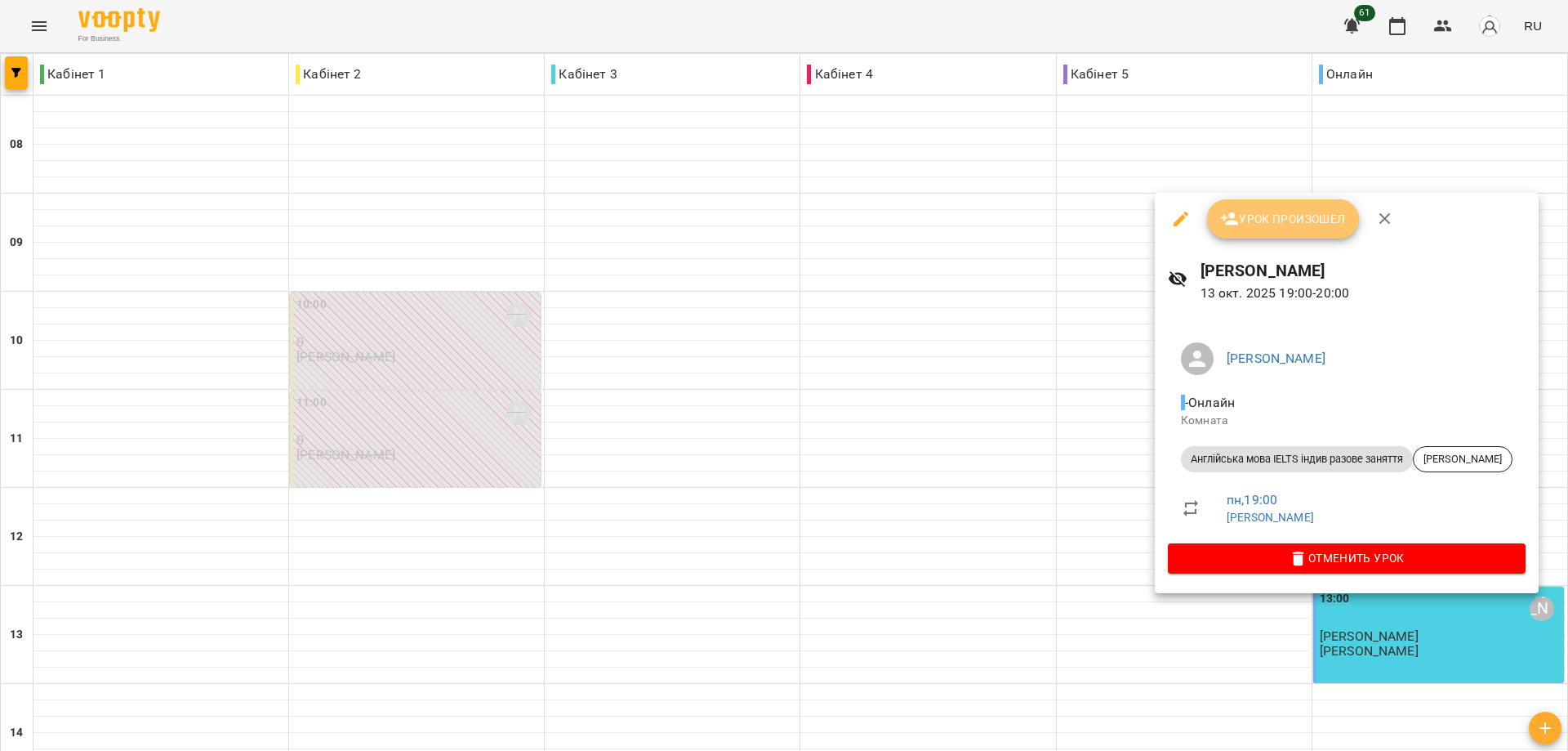
click at [1286, 219] on span "Урок произошел" at bounding box center [1283, 218] width 126 height 20
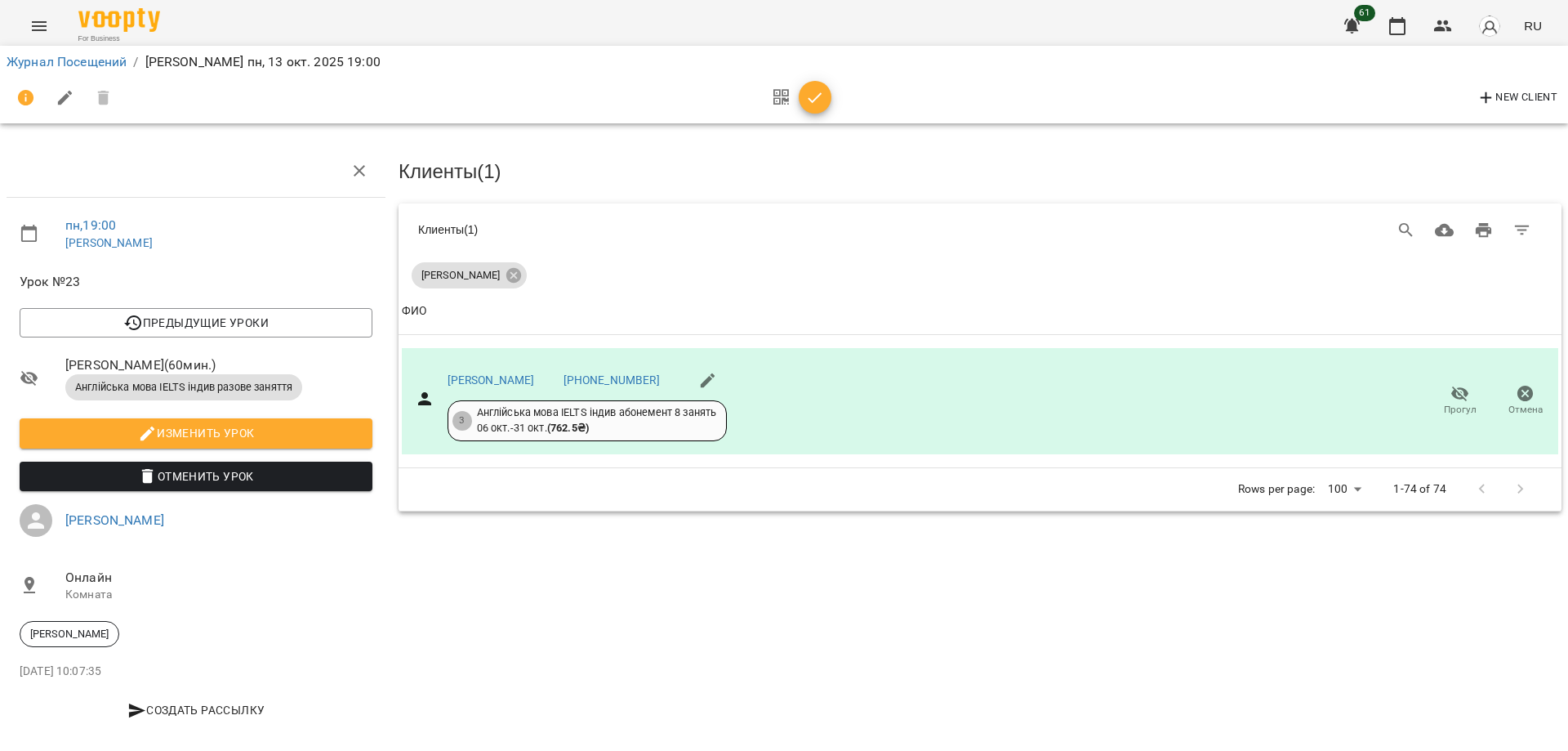
click at [821, 93] on icon "button" at bounding box center [815, 98] width 20 height 20
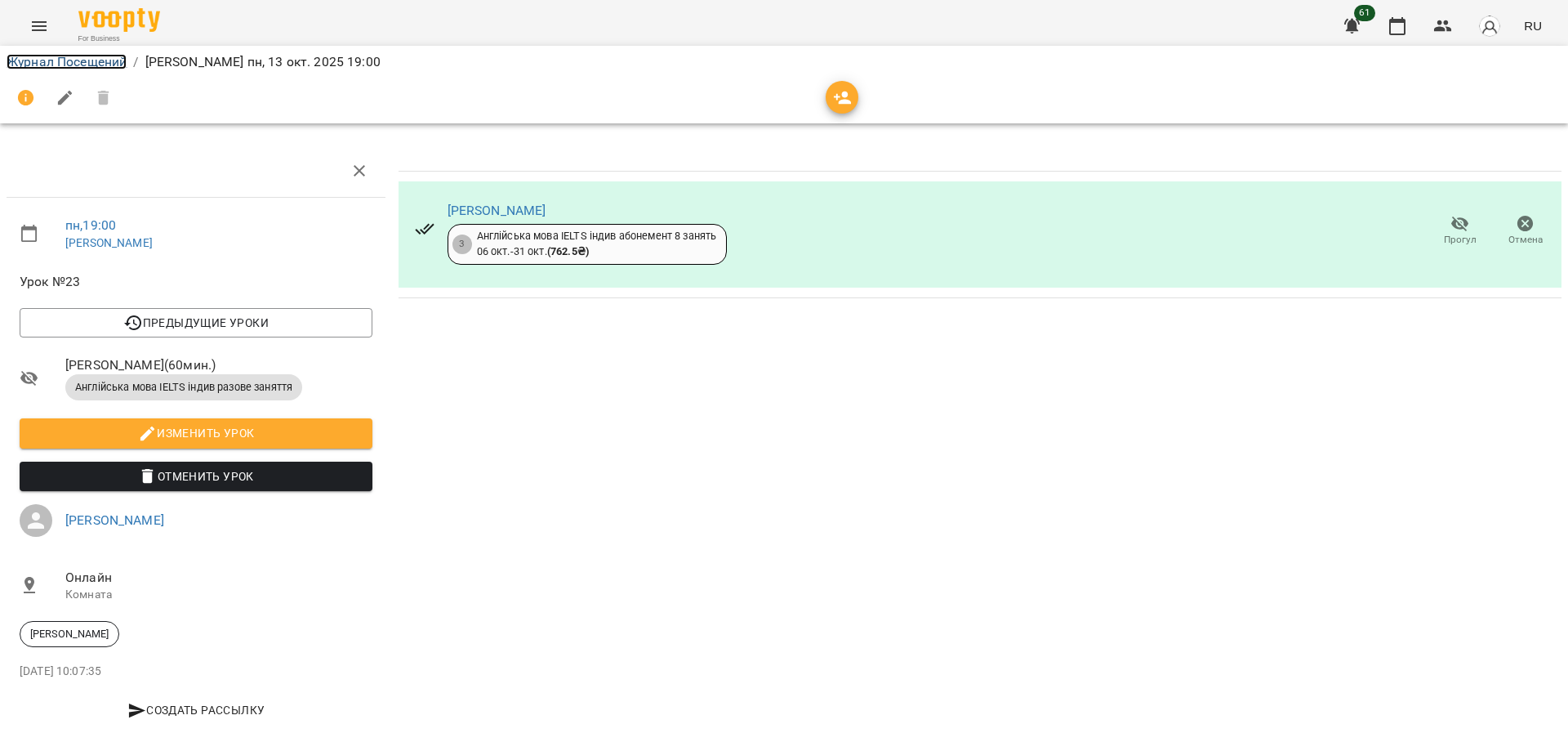
click at [69, 54] on link "Журнал Посещений" at bounding box center [67, 62] width 120 height 15
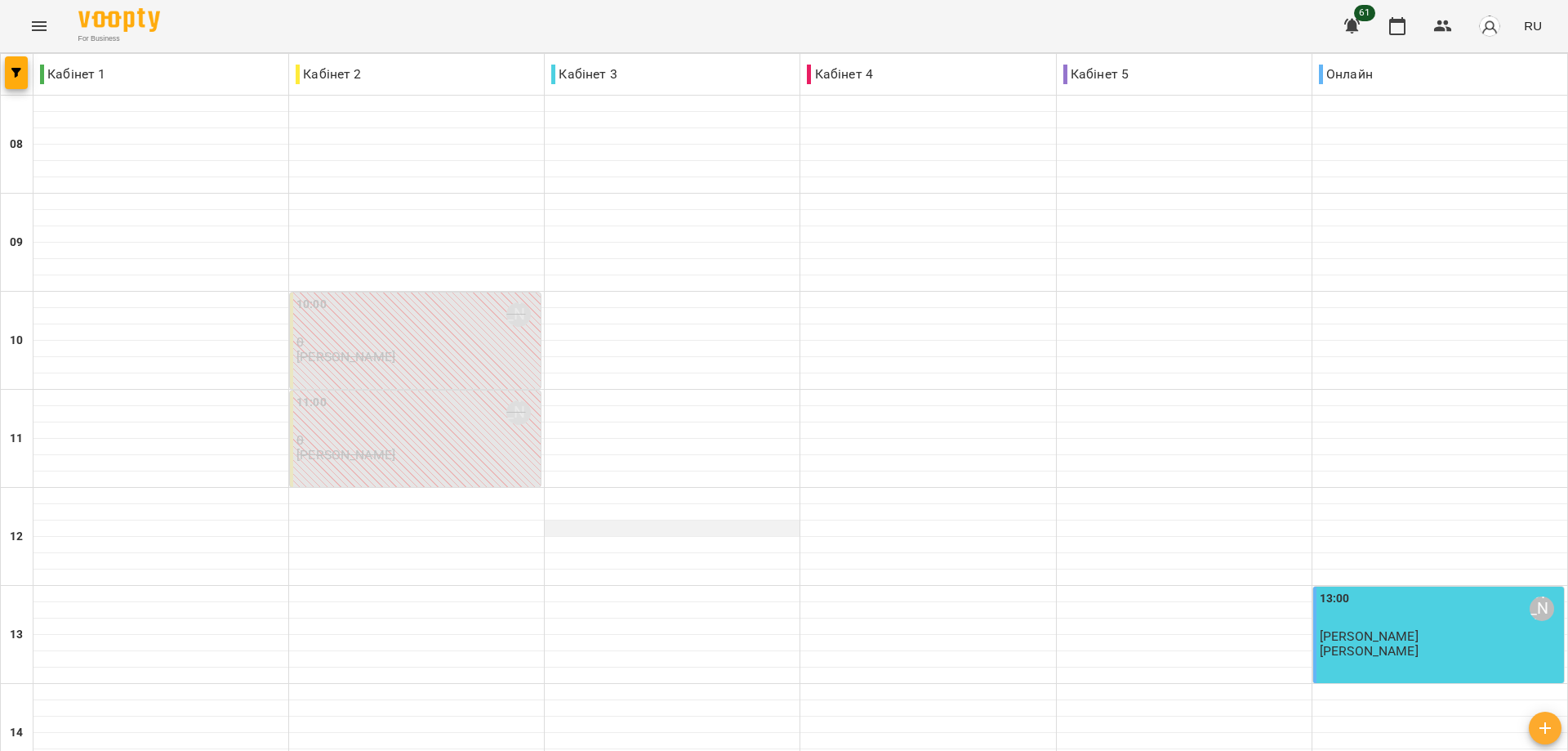
scroll to position [630, 0]
click at [30, 27] on icon "Menu" at bounding box center [39, 26] width 20 height 20
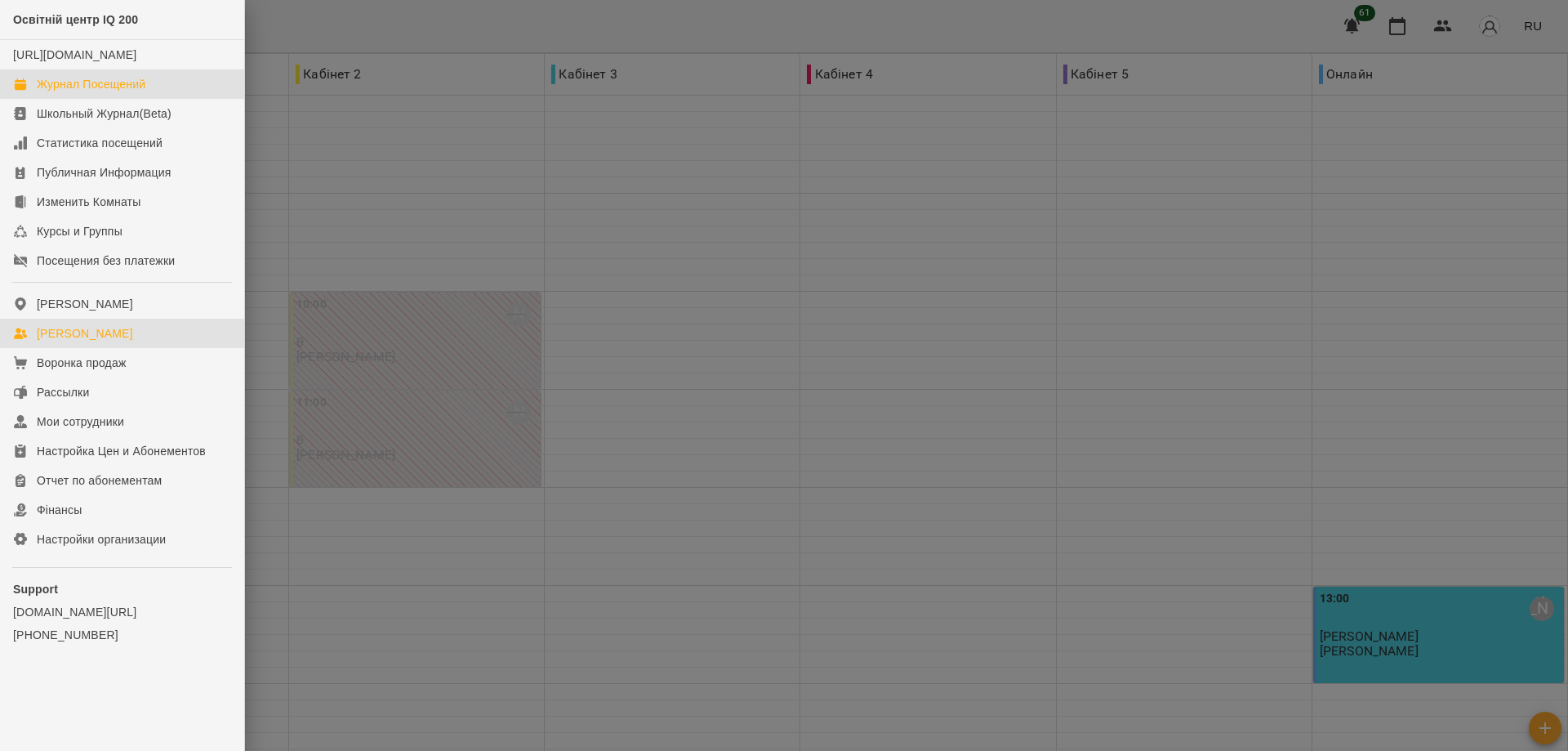
click at [91, 342] on div "[PERSON_NAME]" at bounding box center [85, 333] width 97 height 16
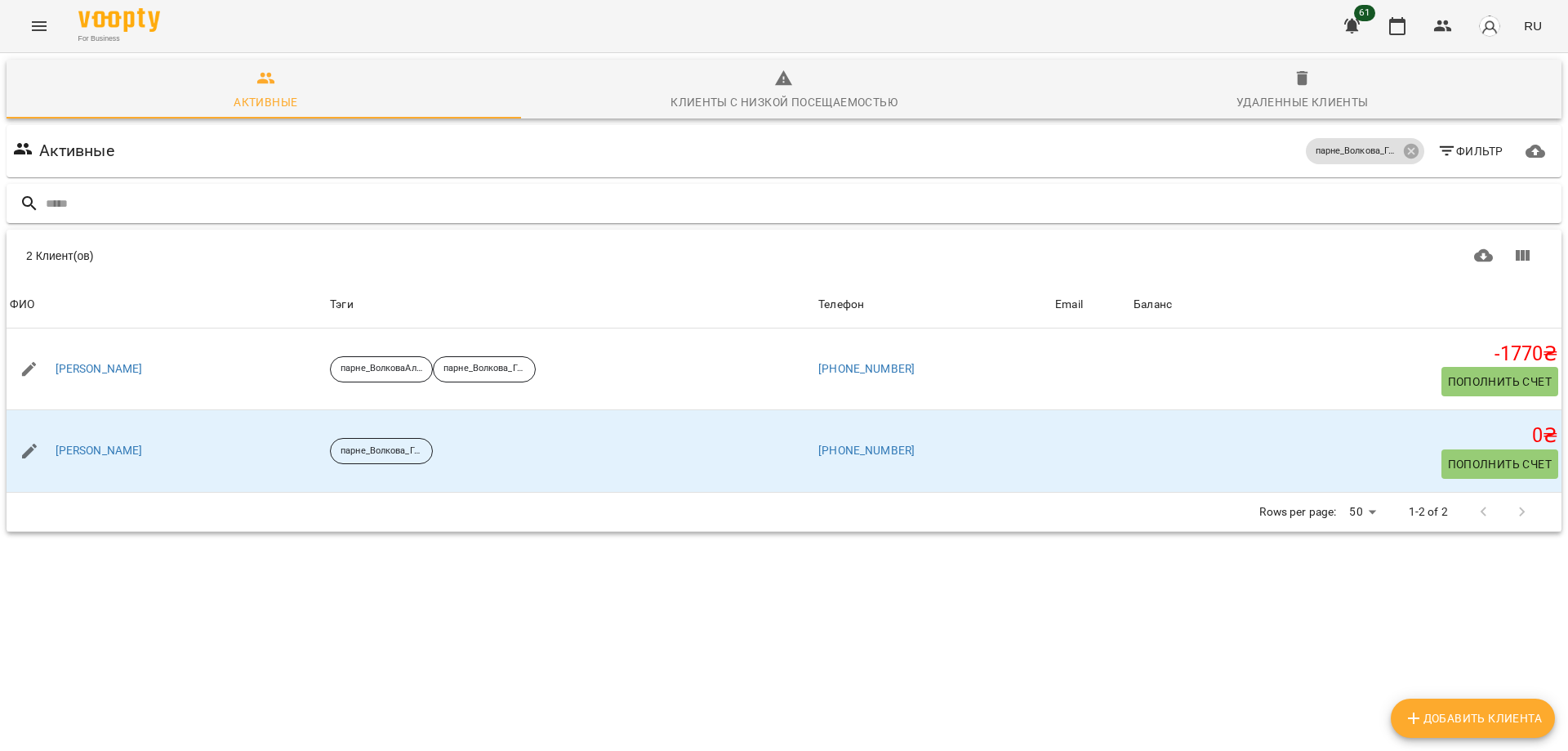
click at [74, 200] on input "text" at bounding box center [799, 203] width 1509 height 27
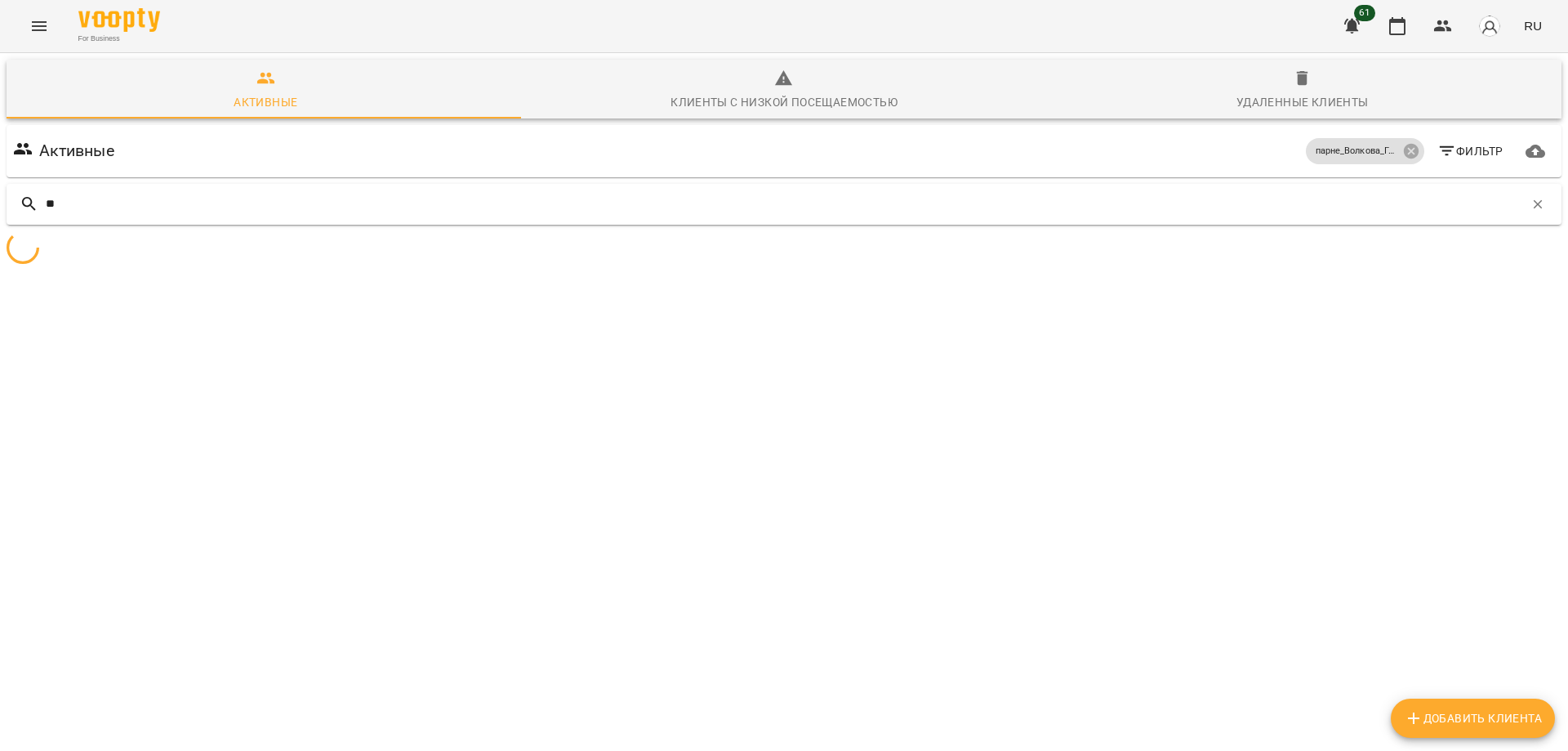
type input "*"
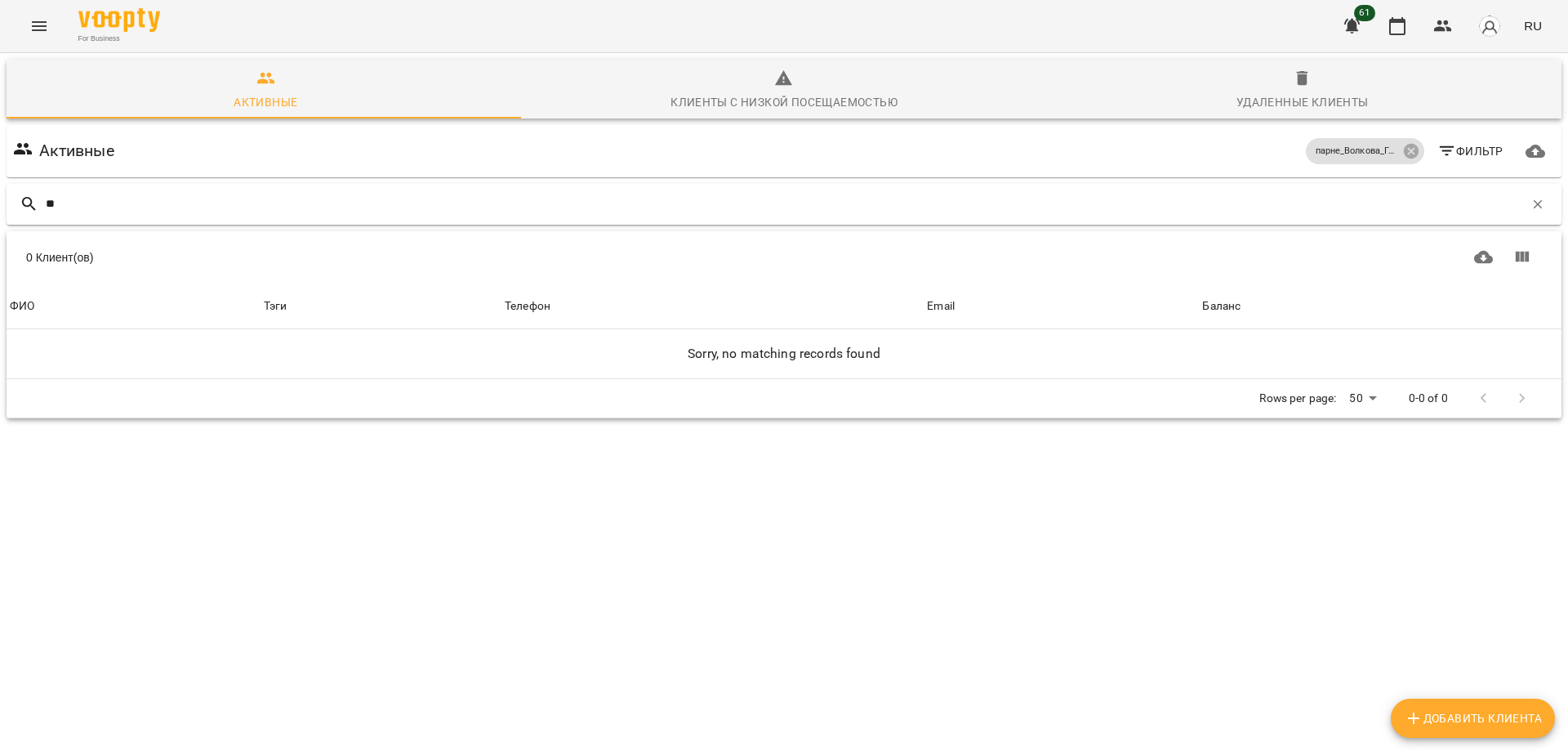
type input "*"
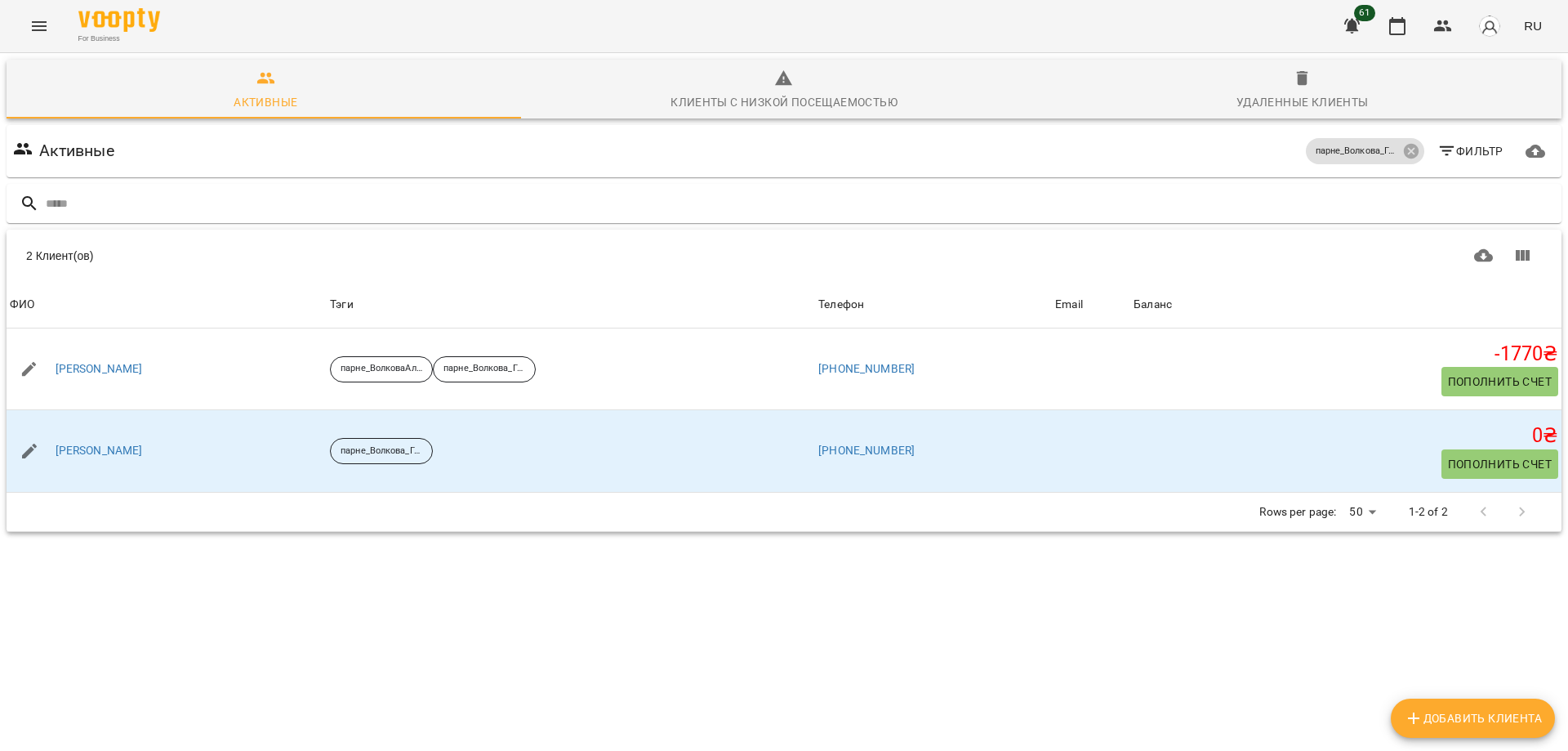
click at [41, 19] on icon "Menu" at bounding box center [39, 26] width 20 height 20
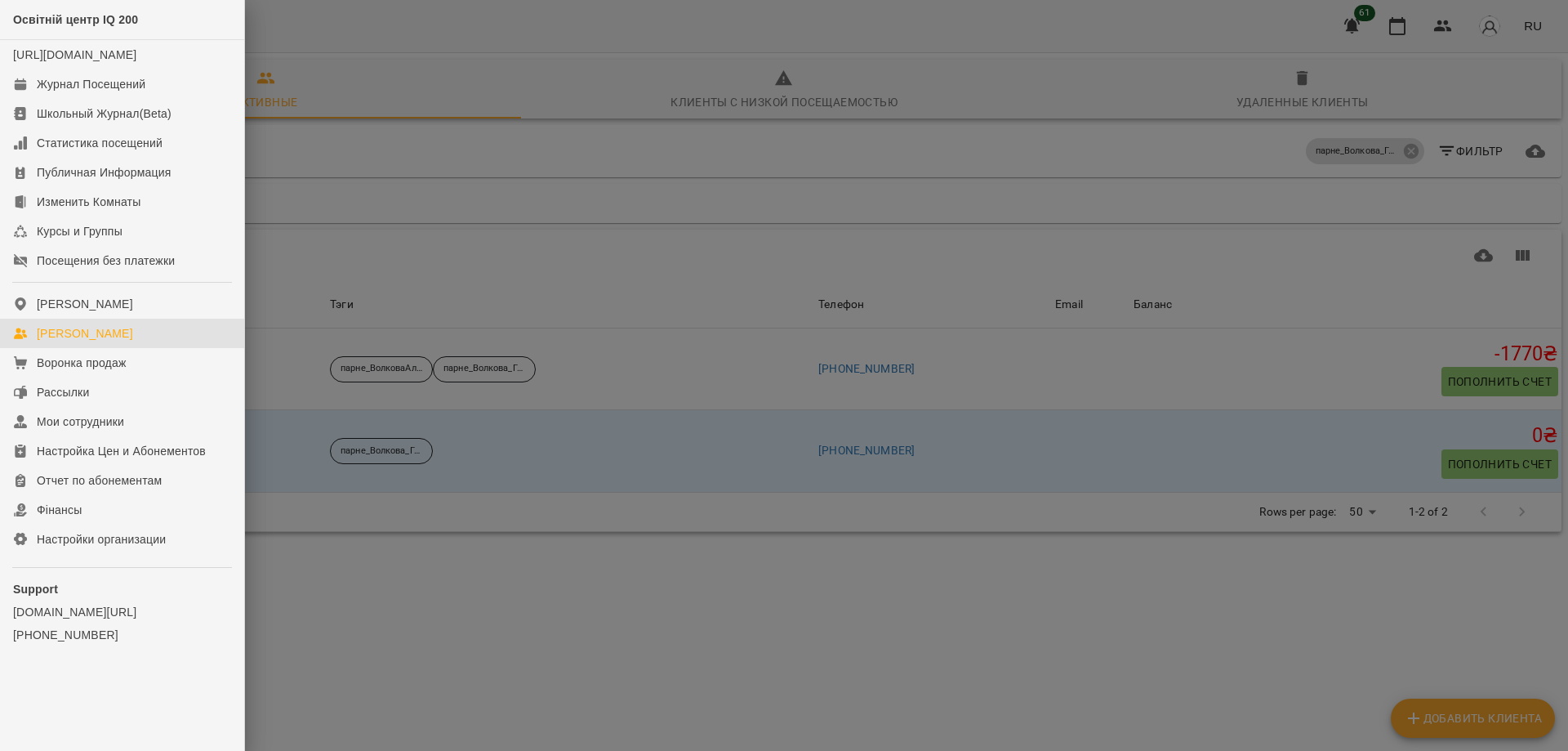
click at [62, 342] on div "[PERSON_NAME]" at bounding box center [85, 333] width 97 height 16
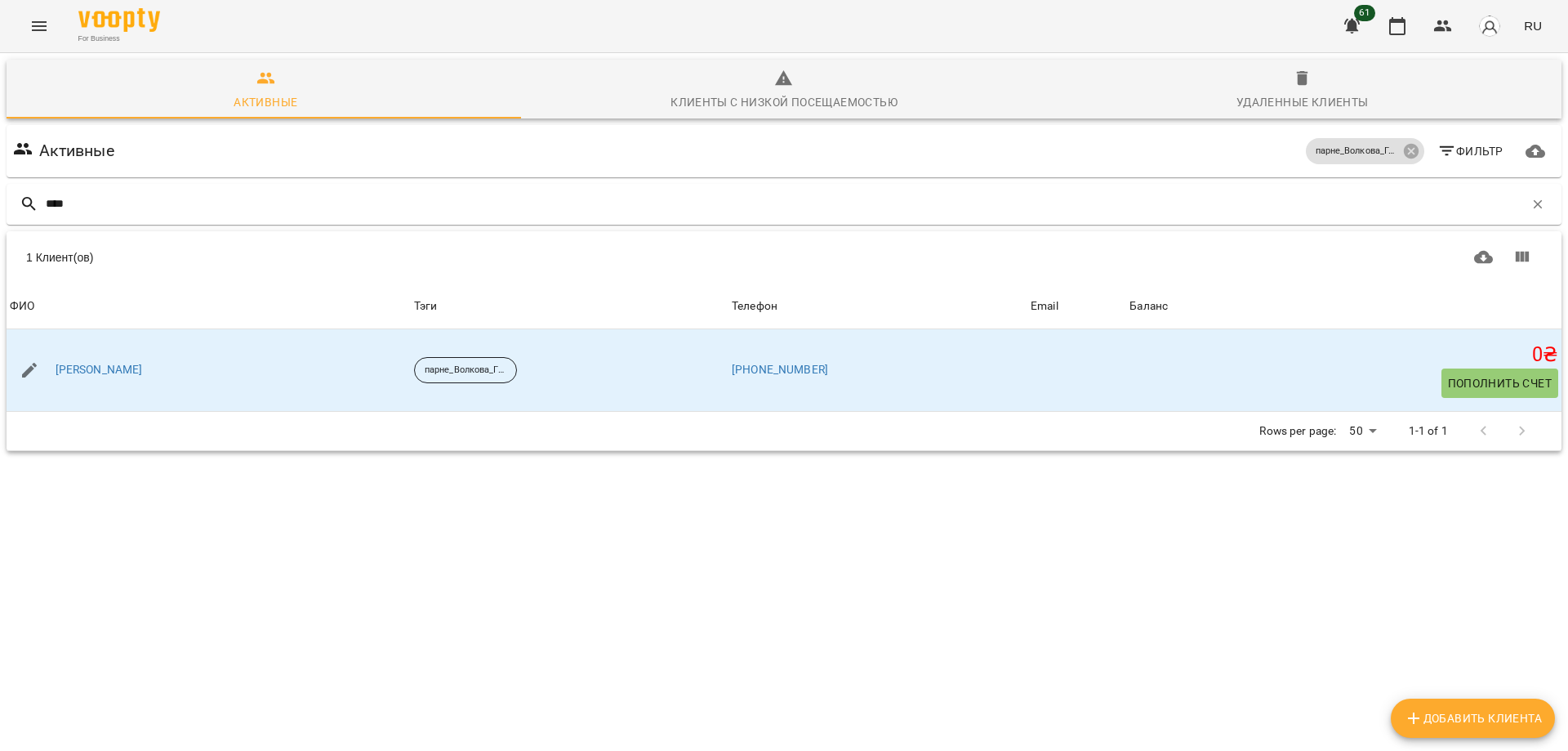
type input "****"
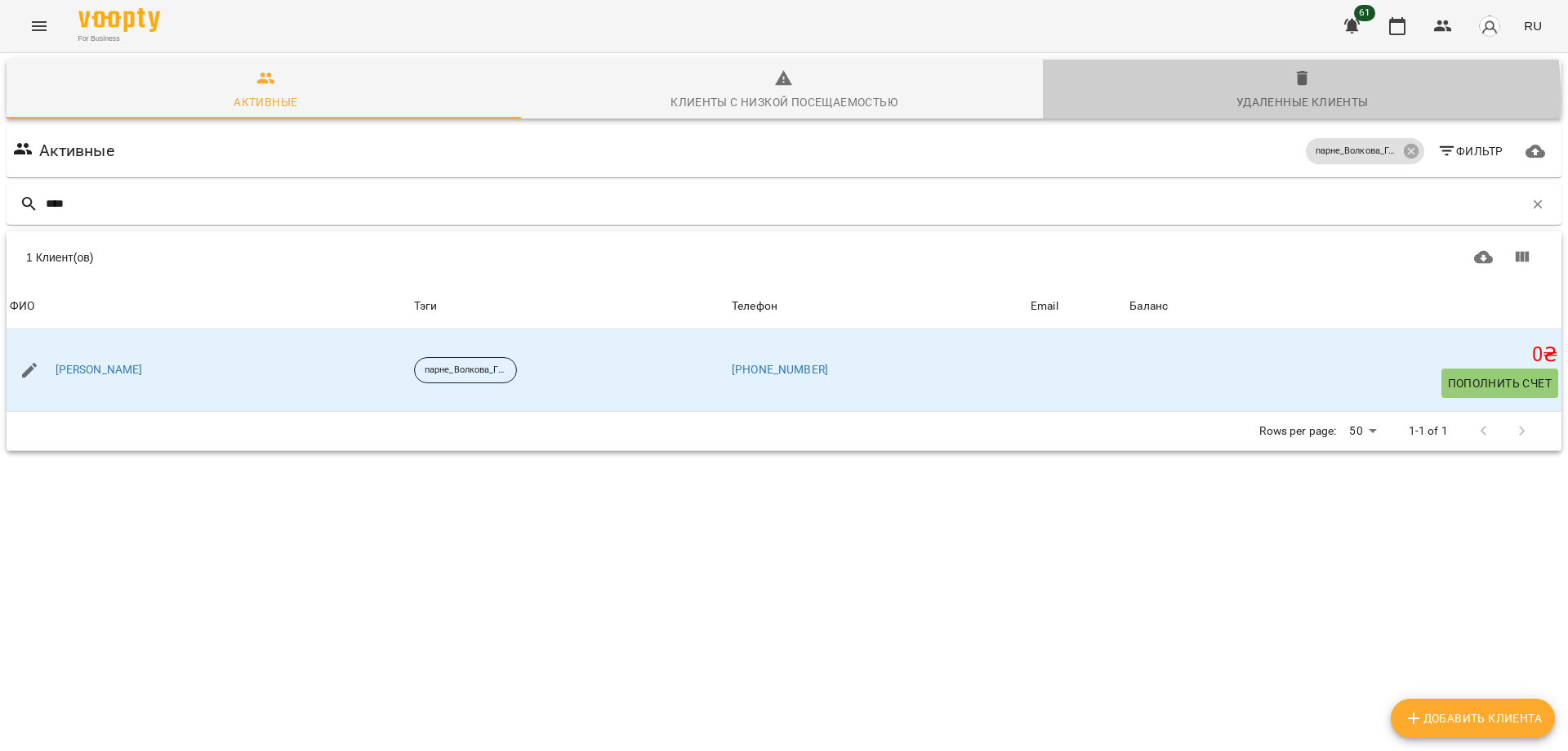
click at [1280, 99] on div "Удаленные клиенты" at bounding box center [1303, 102] width 133 height 20
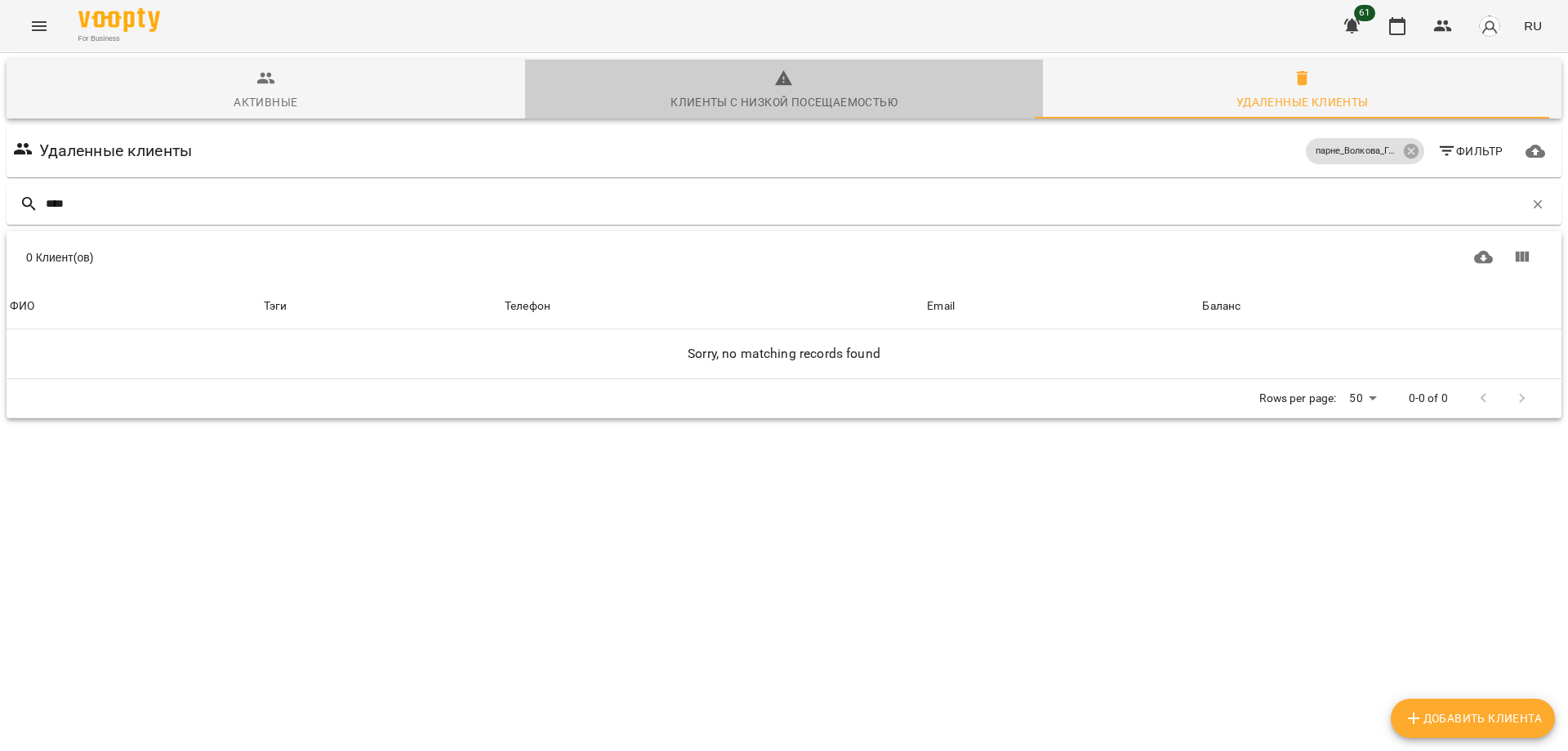
drag, startPoint x: 792, startPoint y: 99, endPoint x: 784, endPoint y: 94, distance: 9.4
click at [791, 99] on div "Клиенты с низкой посещаемостью" at bounding box center [783, 102] width 227 height 20
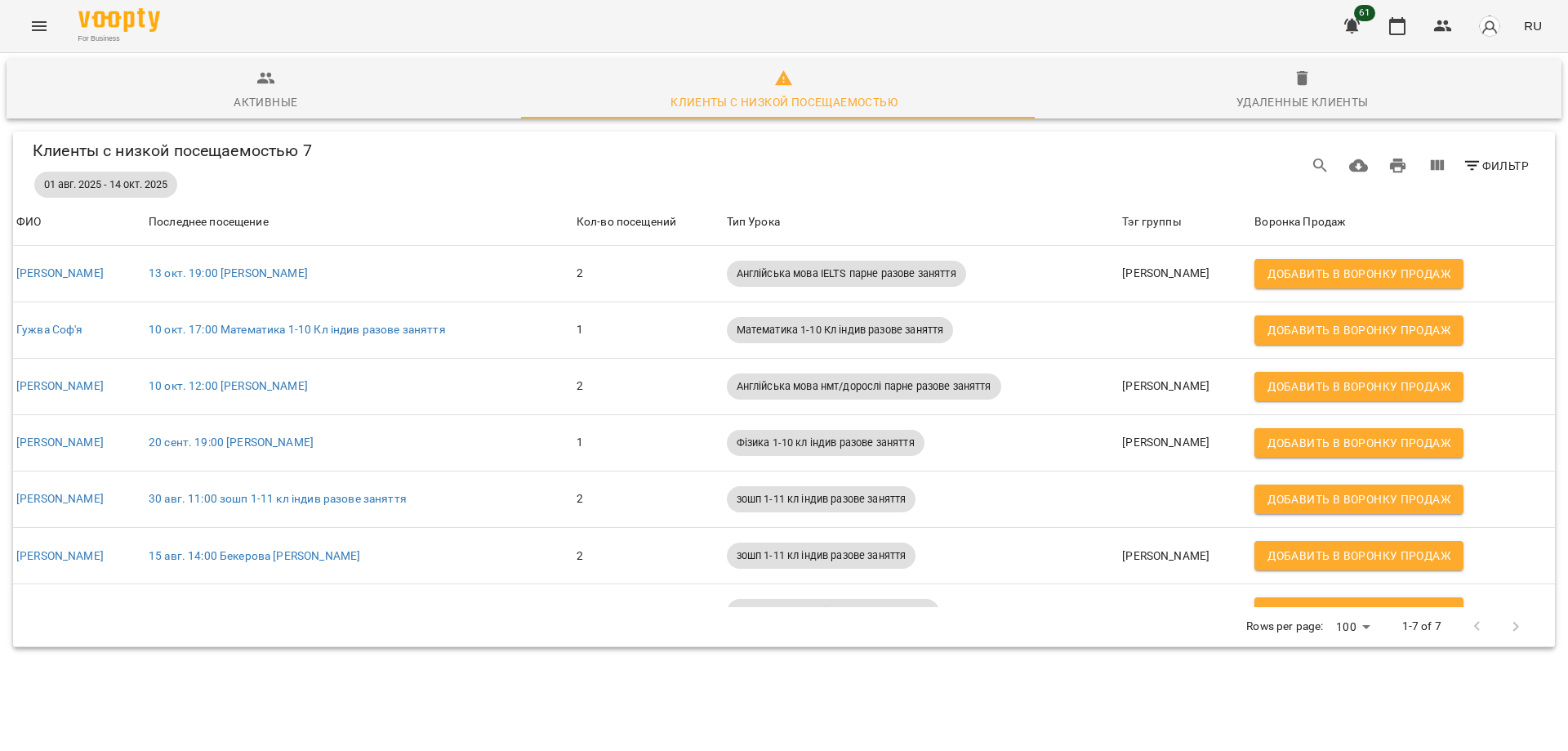
click at [277, 90] on span "Активные" at bounding box center [265, 91] width 499 height 45
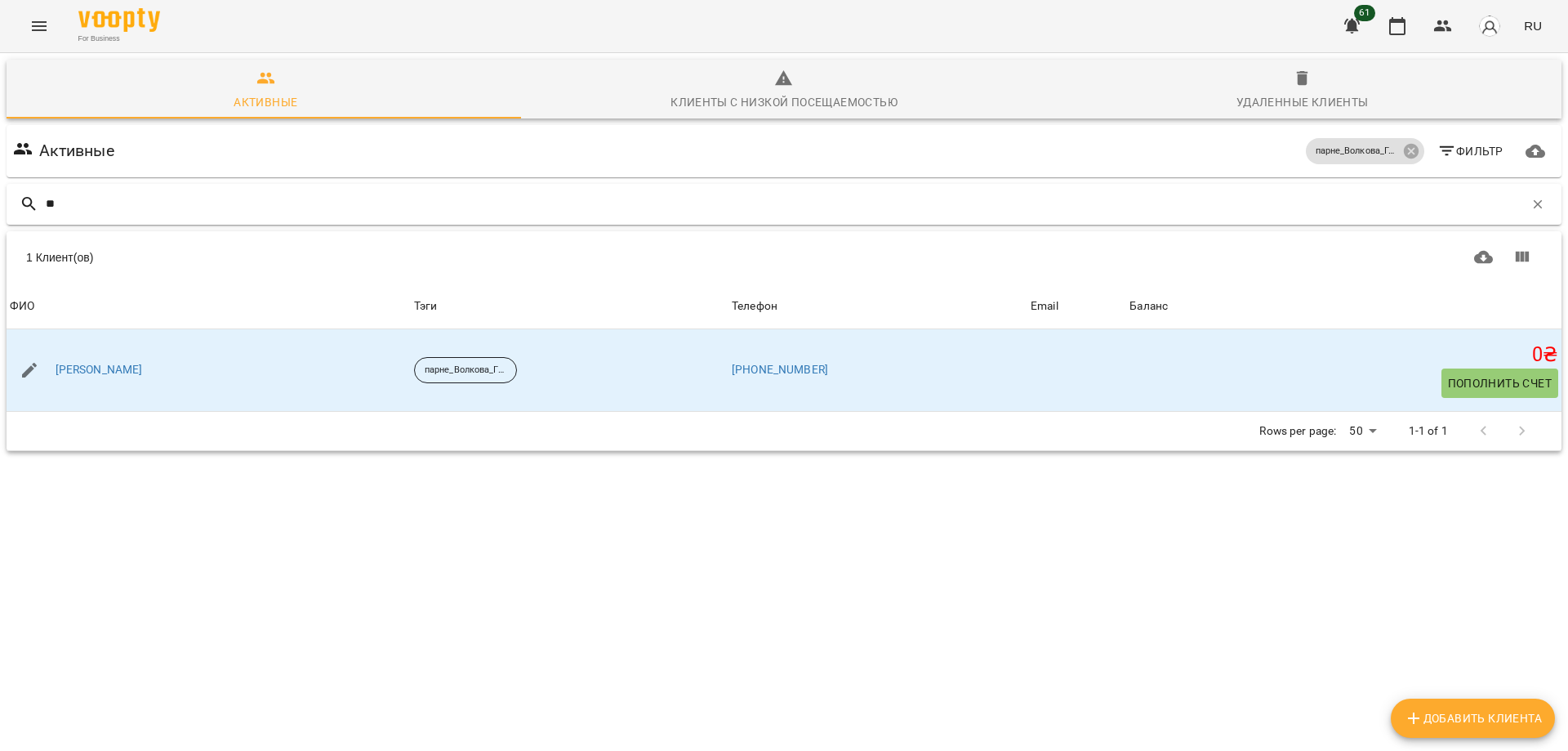
type input "*"
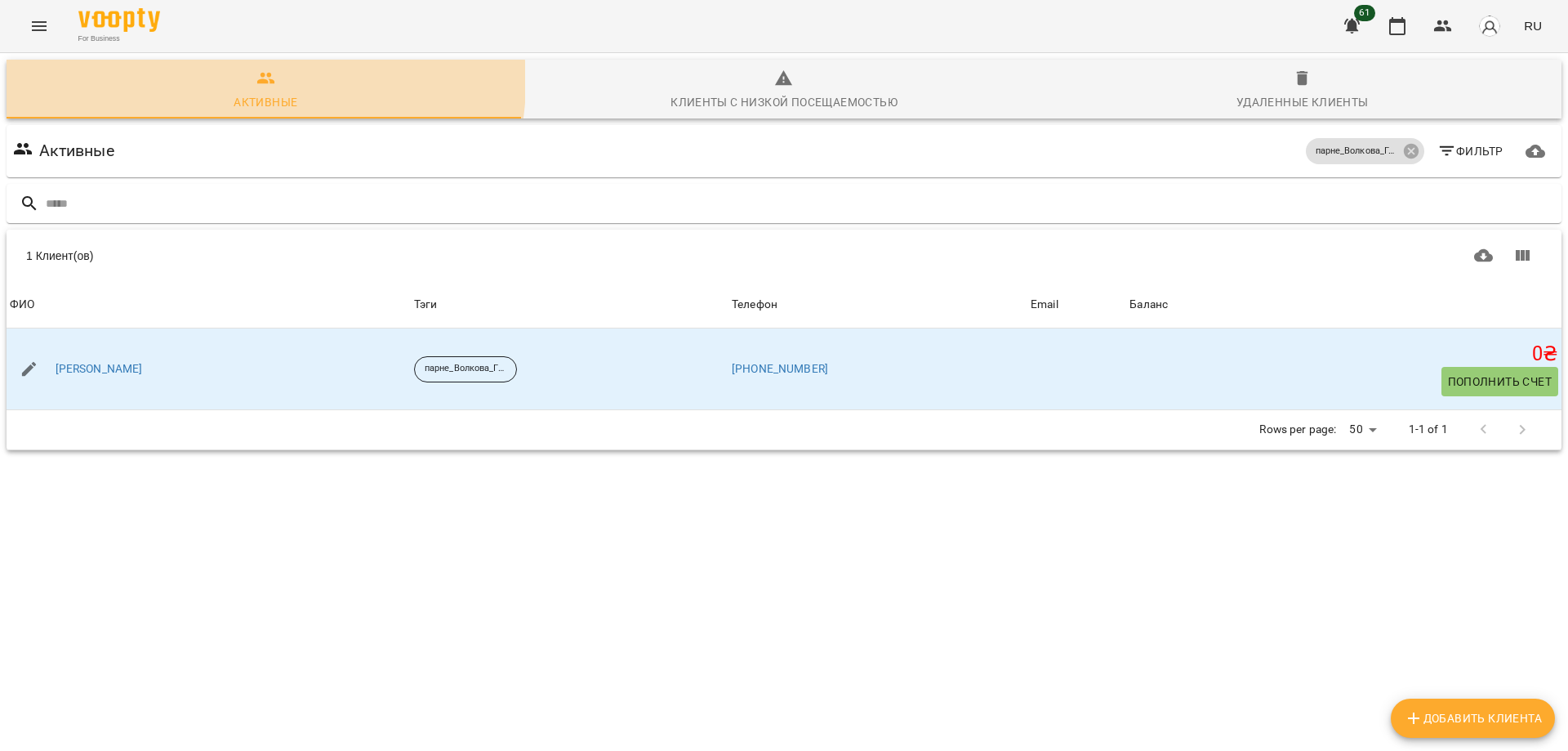
click at [264, 81] on icon "button" at bounding box center [266, 78] width 18 height 11
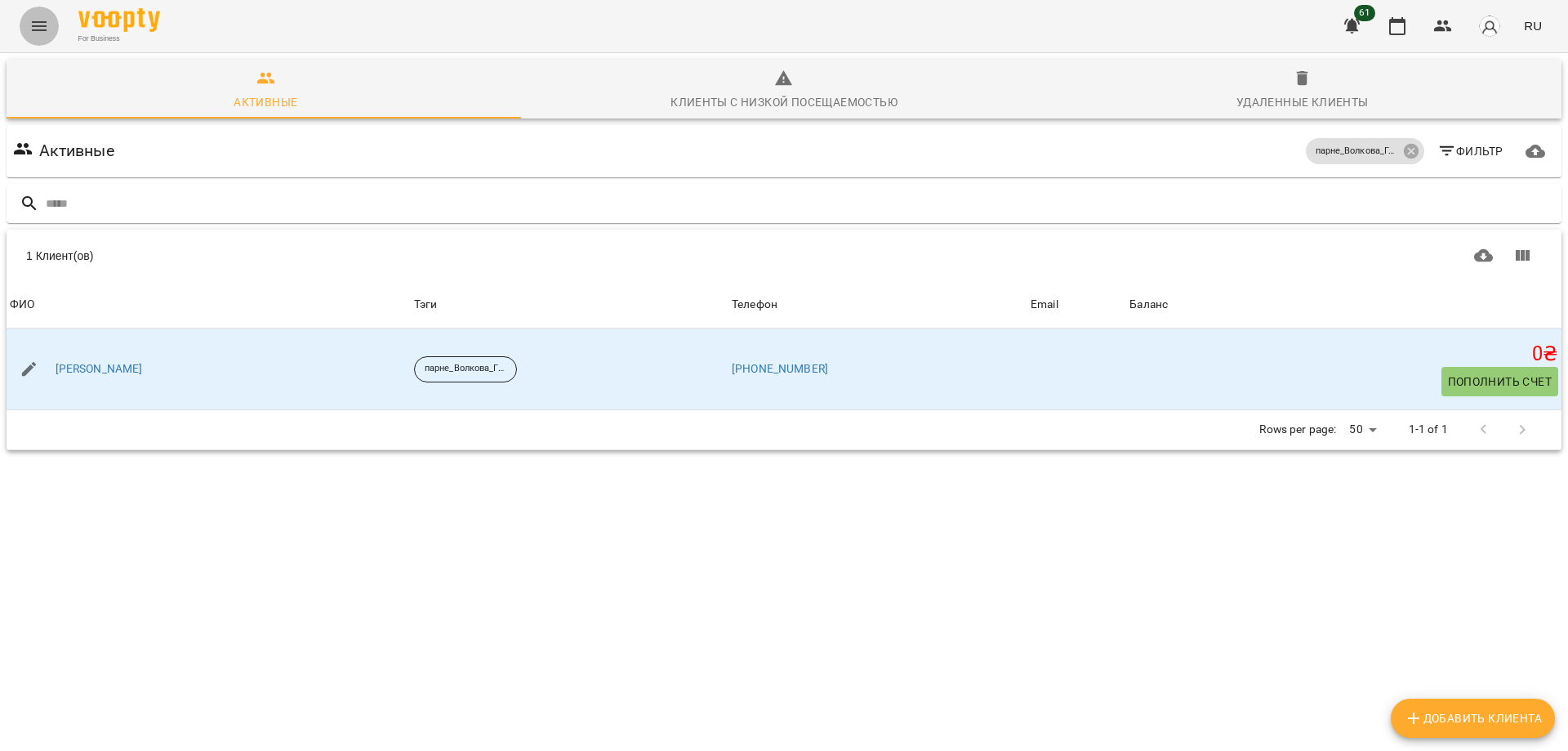
click at [45, 26] on icon "Menu" at bounding box center [39, 26] width 20 height 20
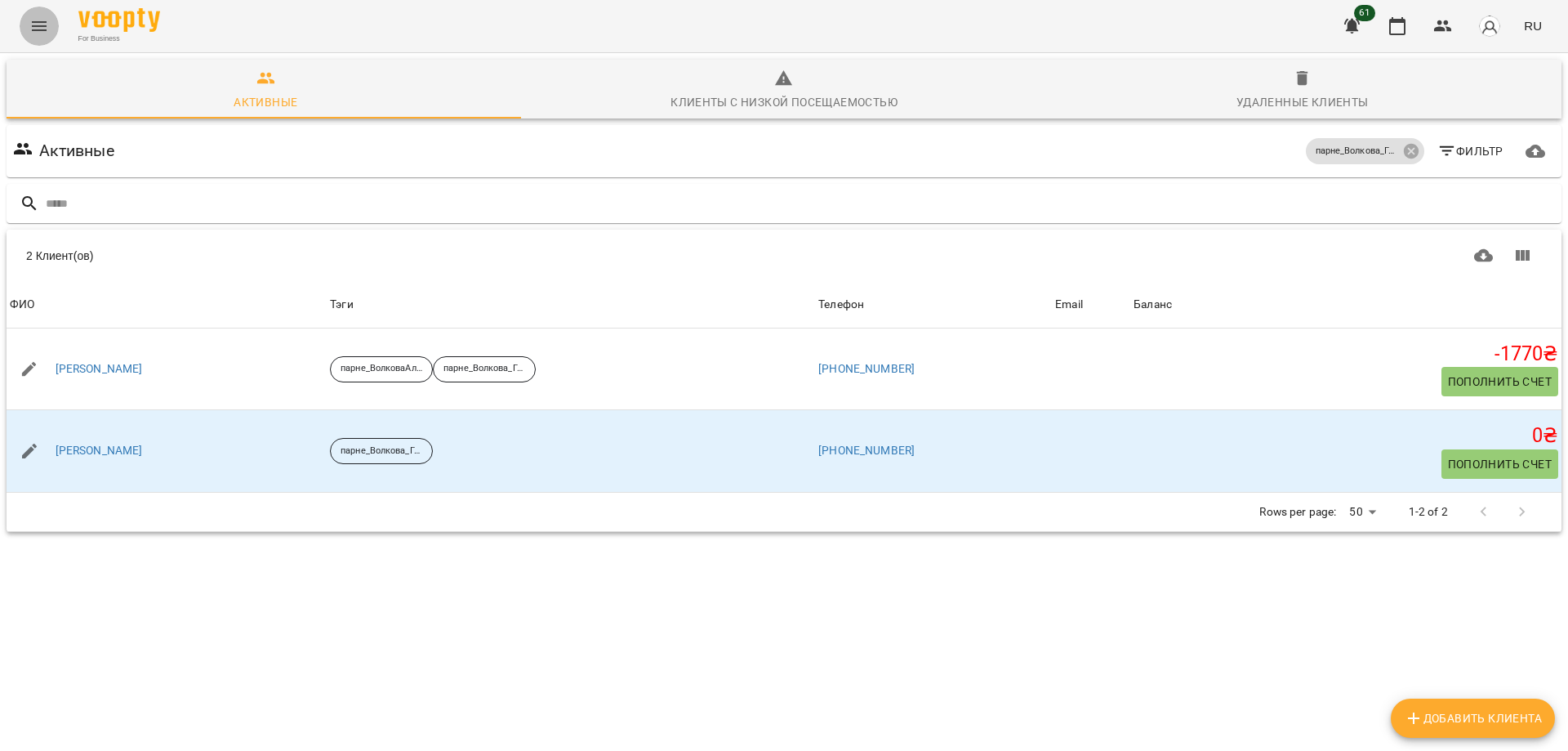
click at [44, 18] on icon "Menu" at bounding box center [39, 26] width 20 height 20
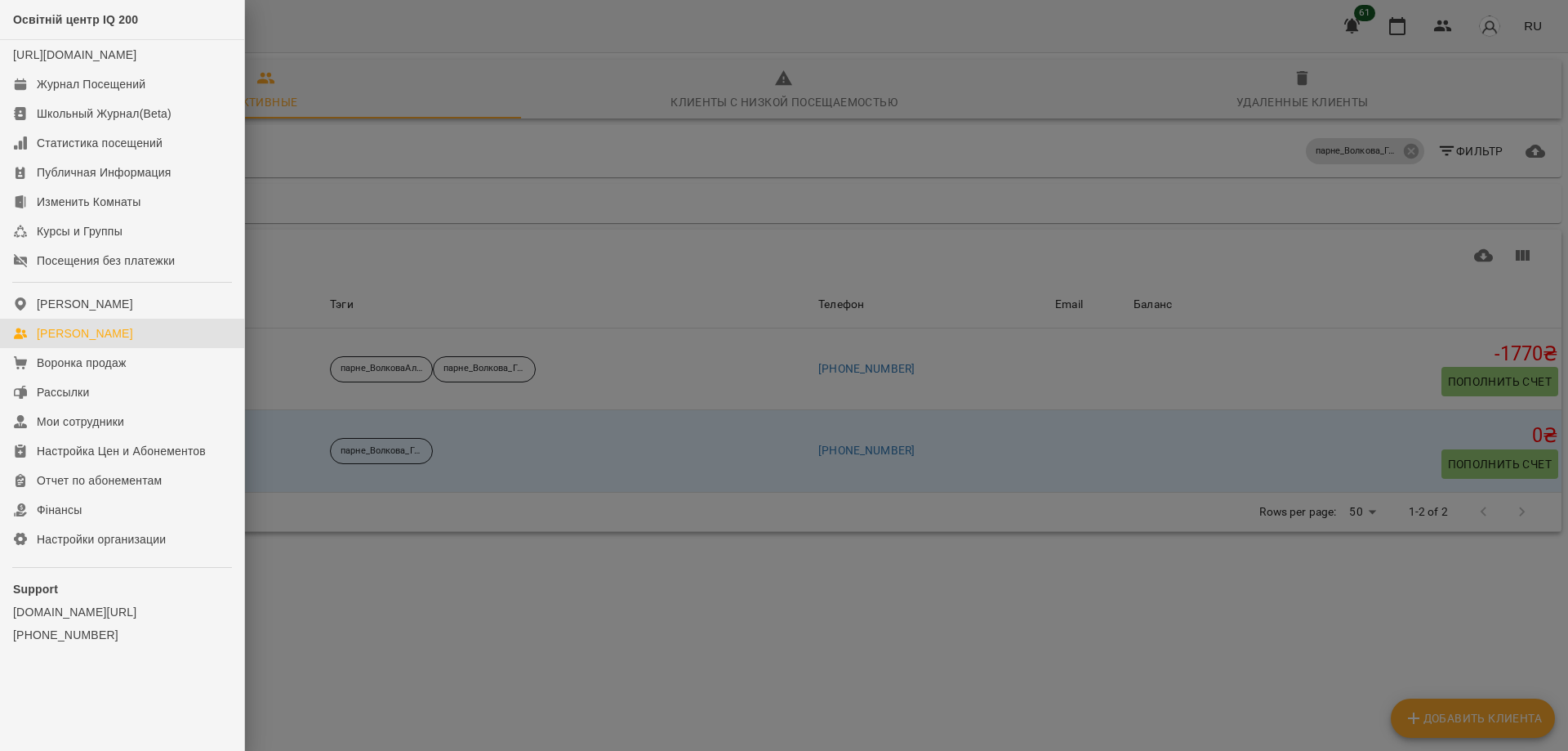
click at [327, 254] on div at bounding box center [784, 375] width 1568 height 751
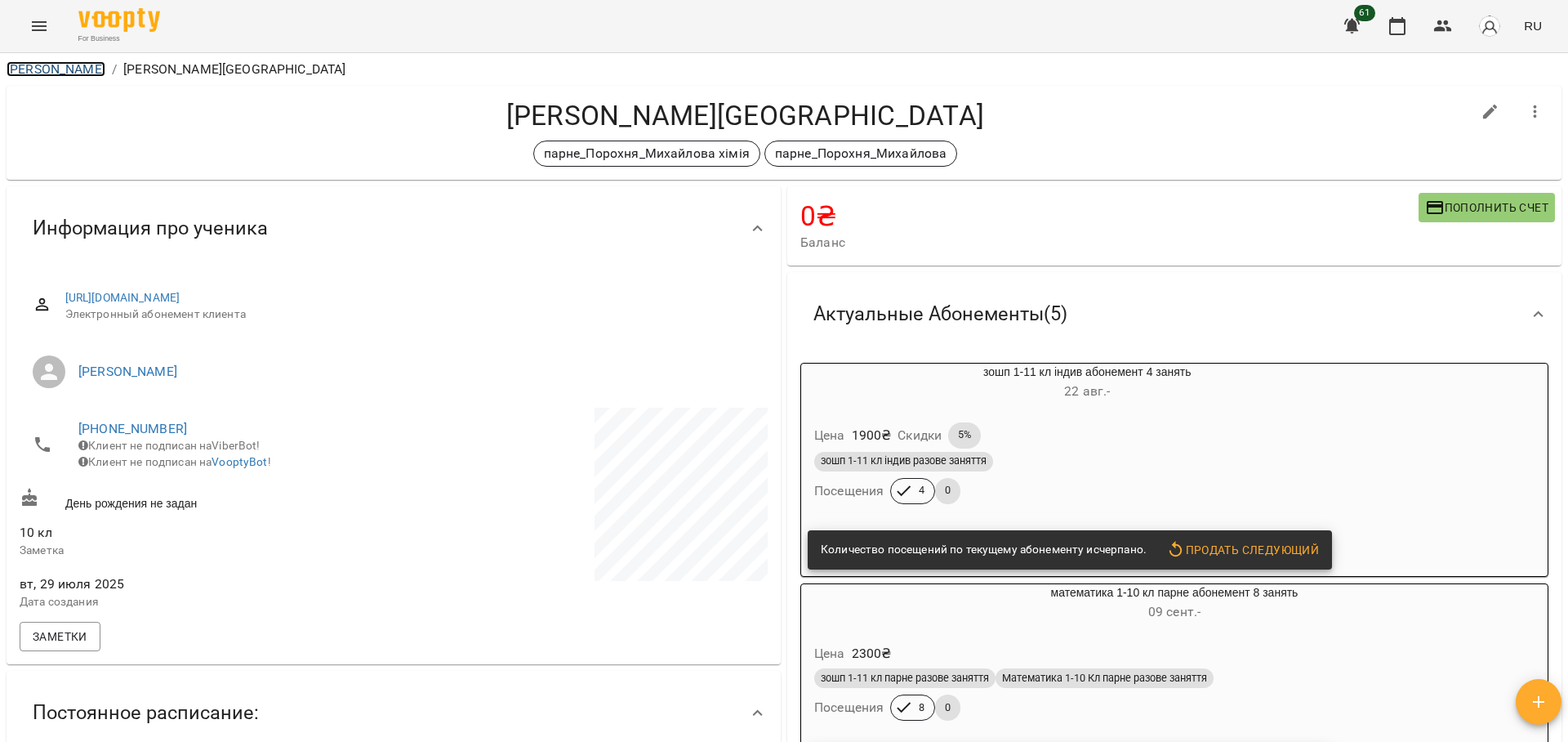
click at [47, 63] on link "[PERSON_NAME]" at bounding box center [56, 69] width 98 height 15
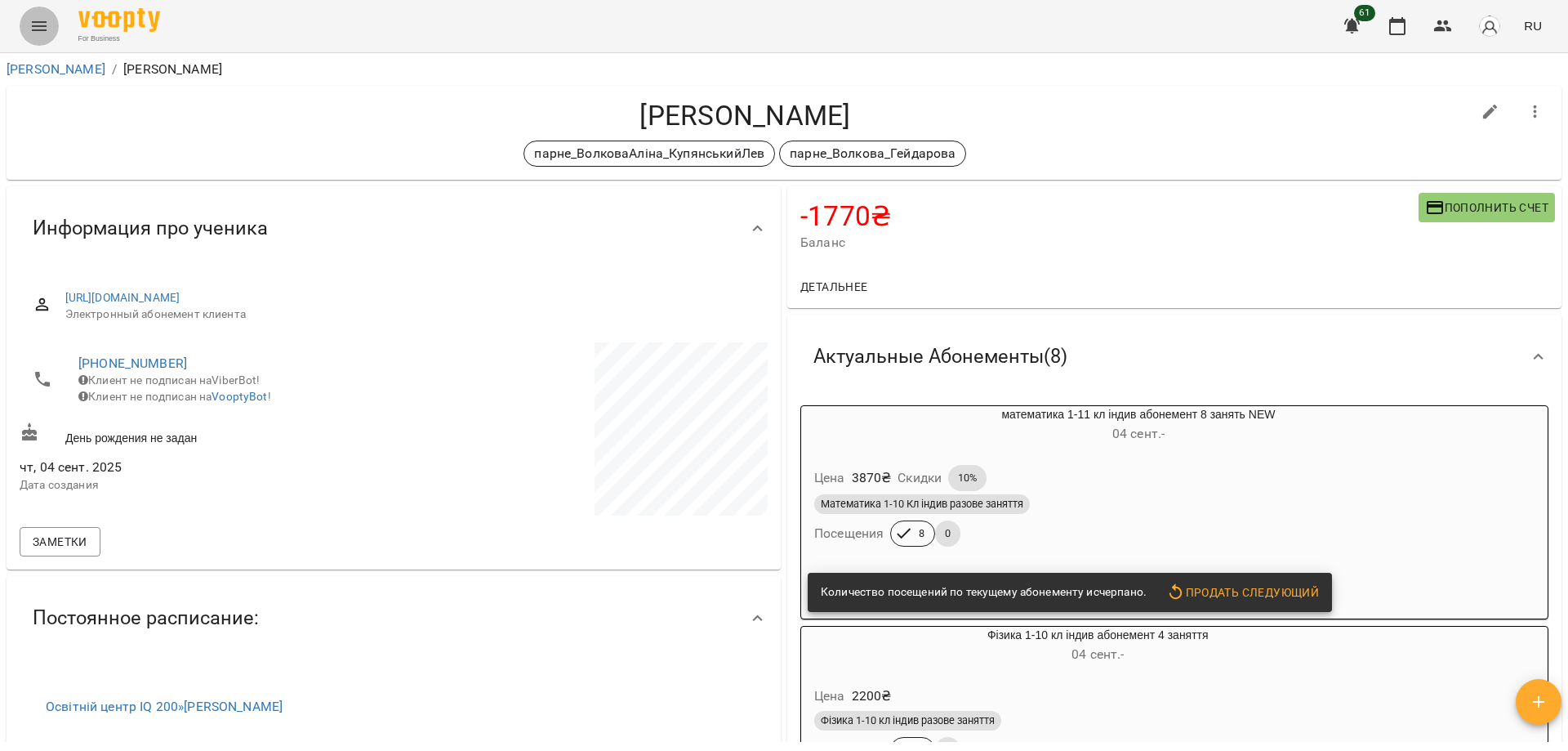
click at [44, 17] on button "Menu" at bounding box center [39, 27] width 39 height 39
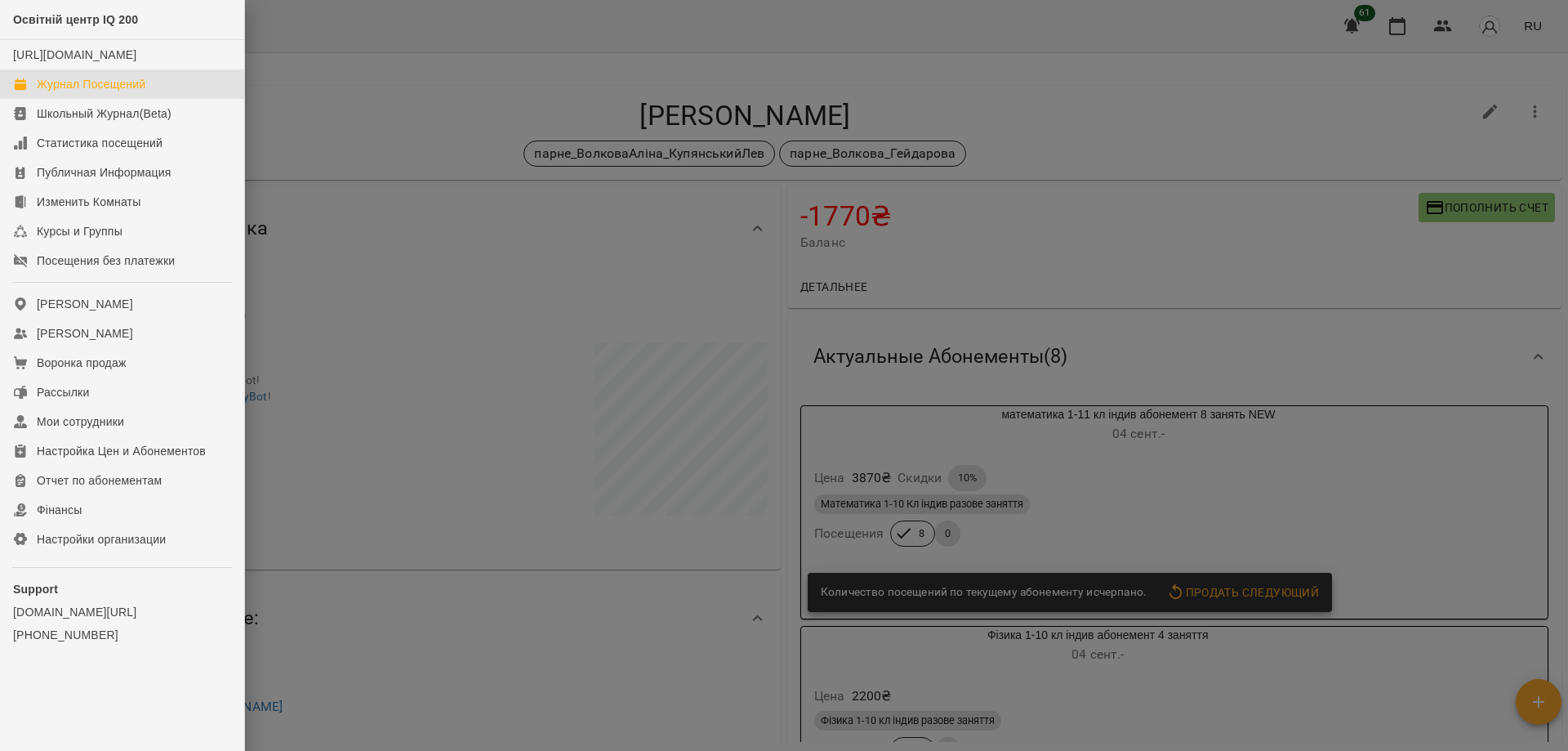
click at [68, 91] on link "Журнал Посещений" at bounding box center [122, 84] width 244 height 29
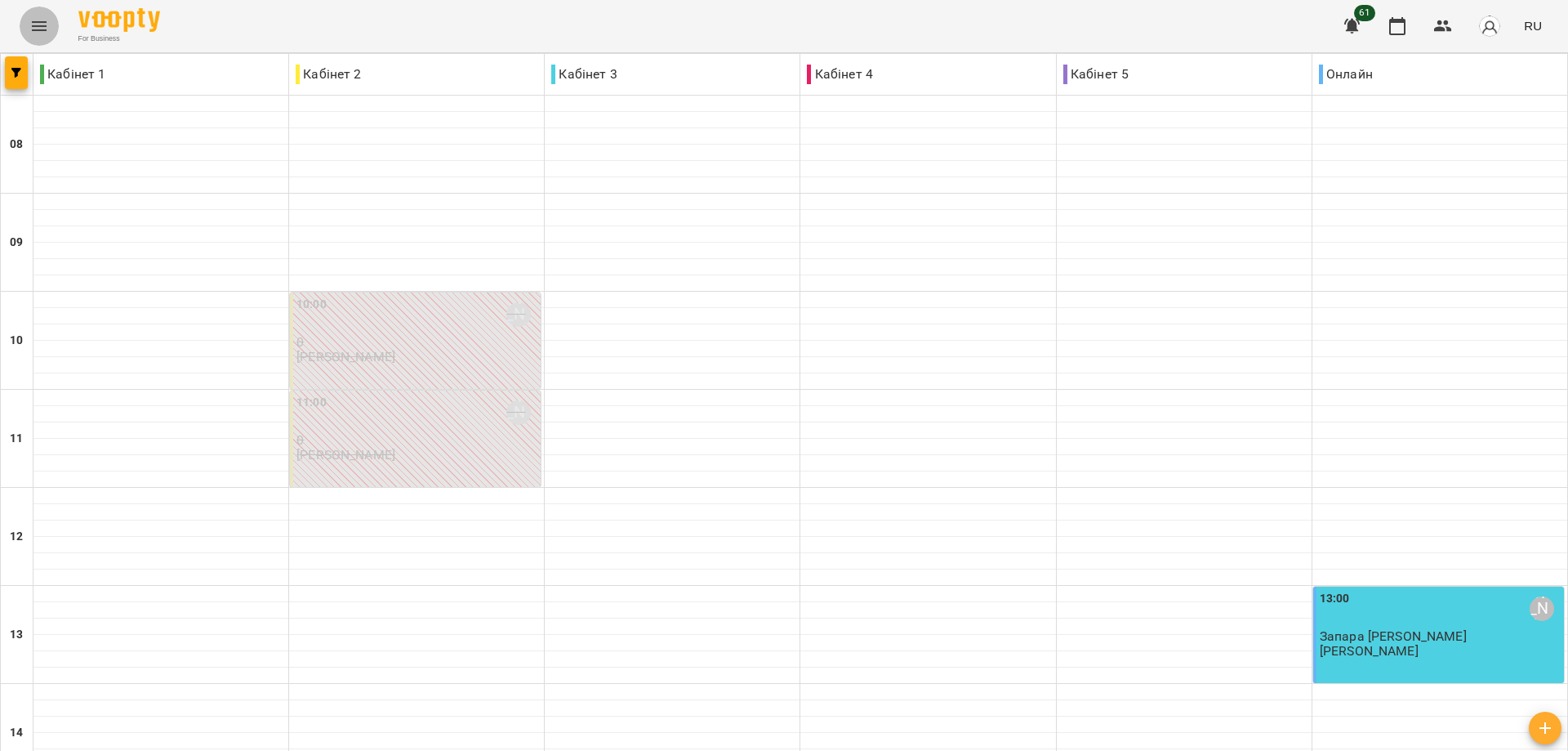
click at [33, 21] on icon "Menu" at bounding box center [39, 26] width 20 height 20
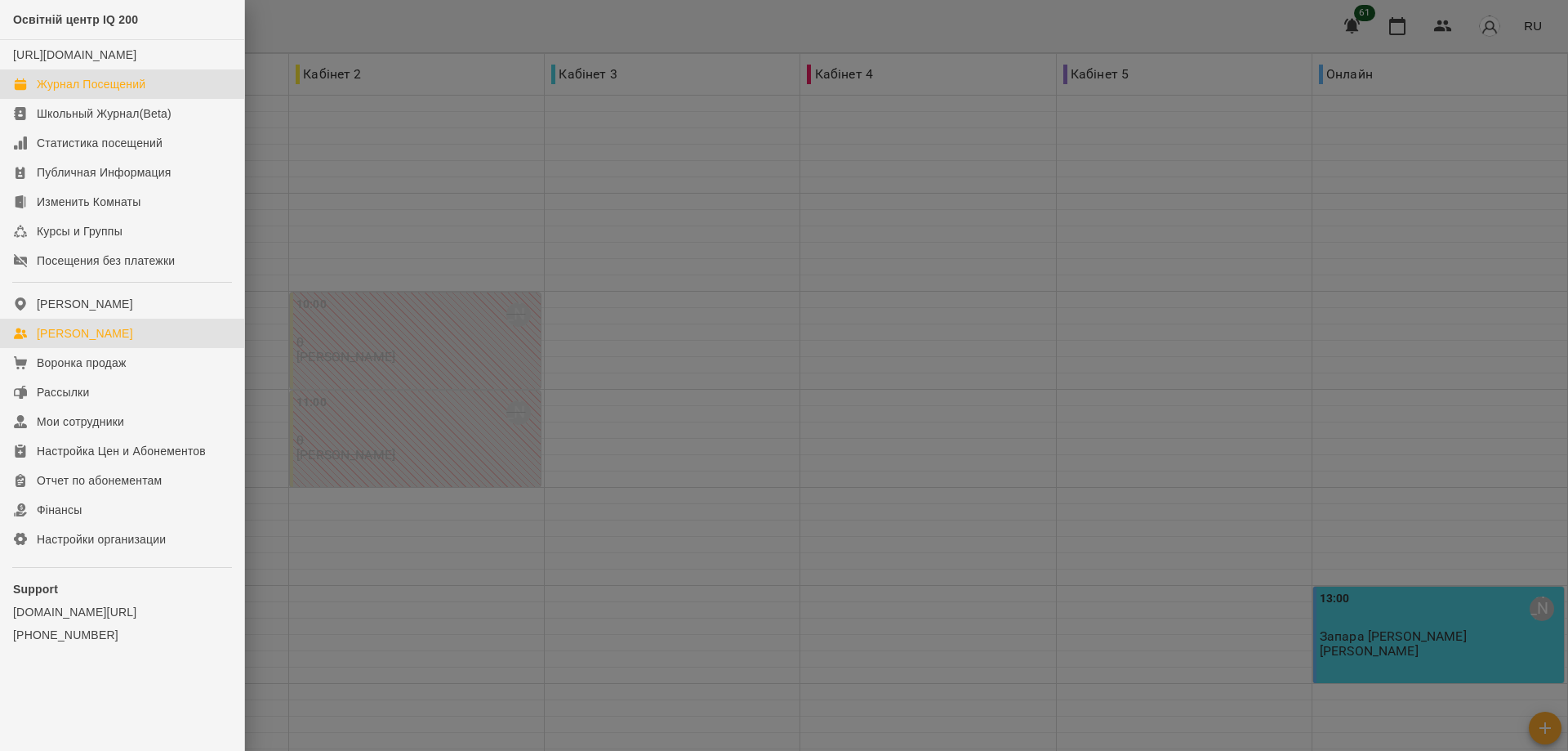
click at [54, 342] on div "[PERSON_NAME]" at bounding box center [85, 333] width 97 height 16
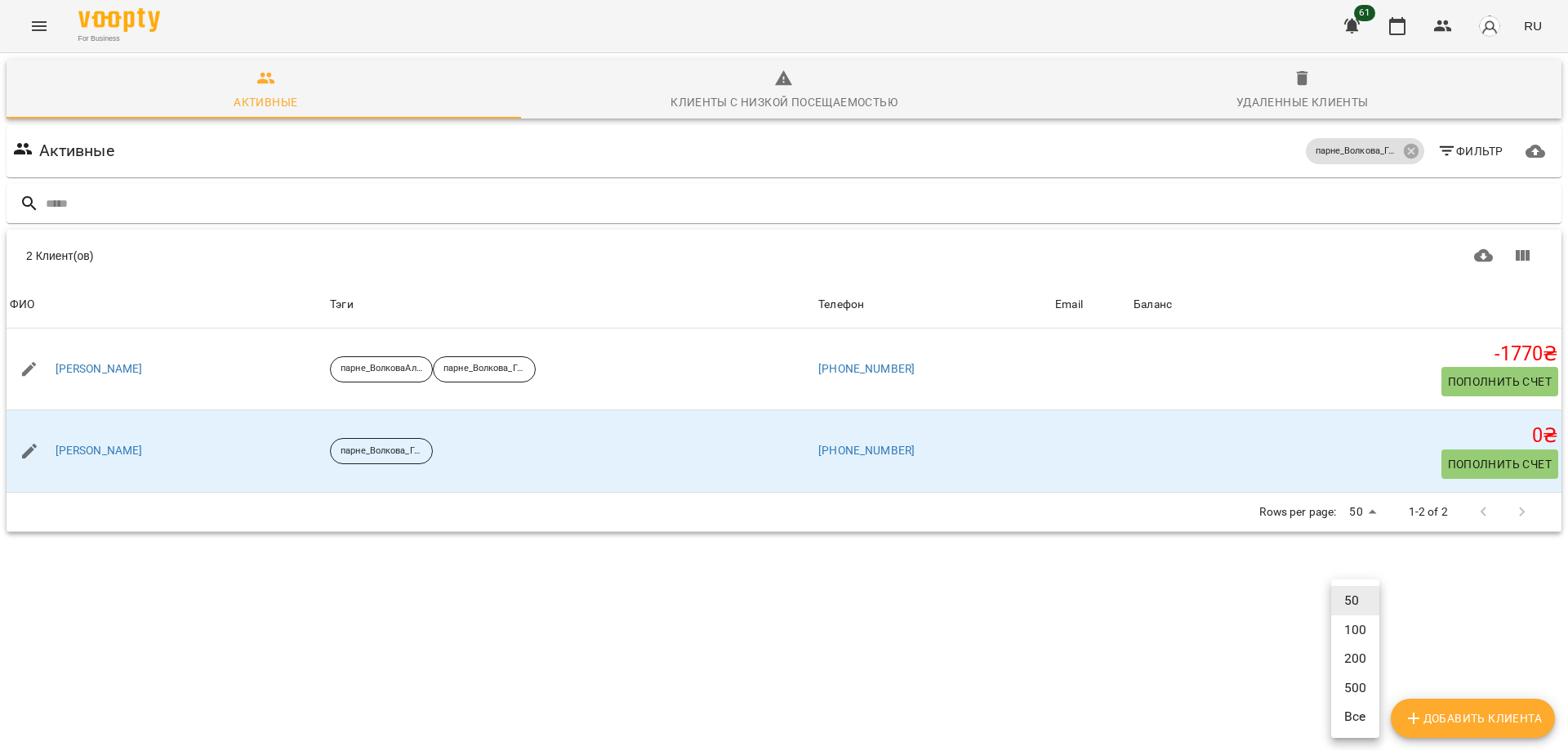
click at [1362, 653] on body "For Business 61 RU Активные Клиенты с низкой посещаемостью Удаленные клиенты Ак…" at bounding box center [784, 326] width 1568 height 653
click at [1232, 593] on div at bounding box center [784, 375] width 1568 height 751
click at [1354, 21] on icon "button" at bounding box center [1352, 27] width 16 height 15
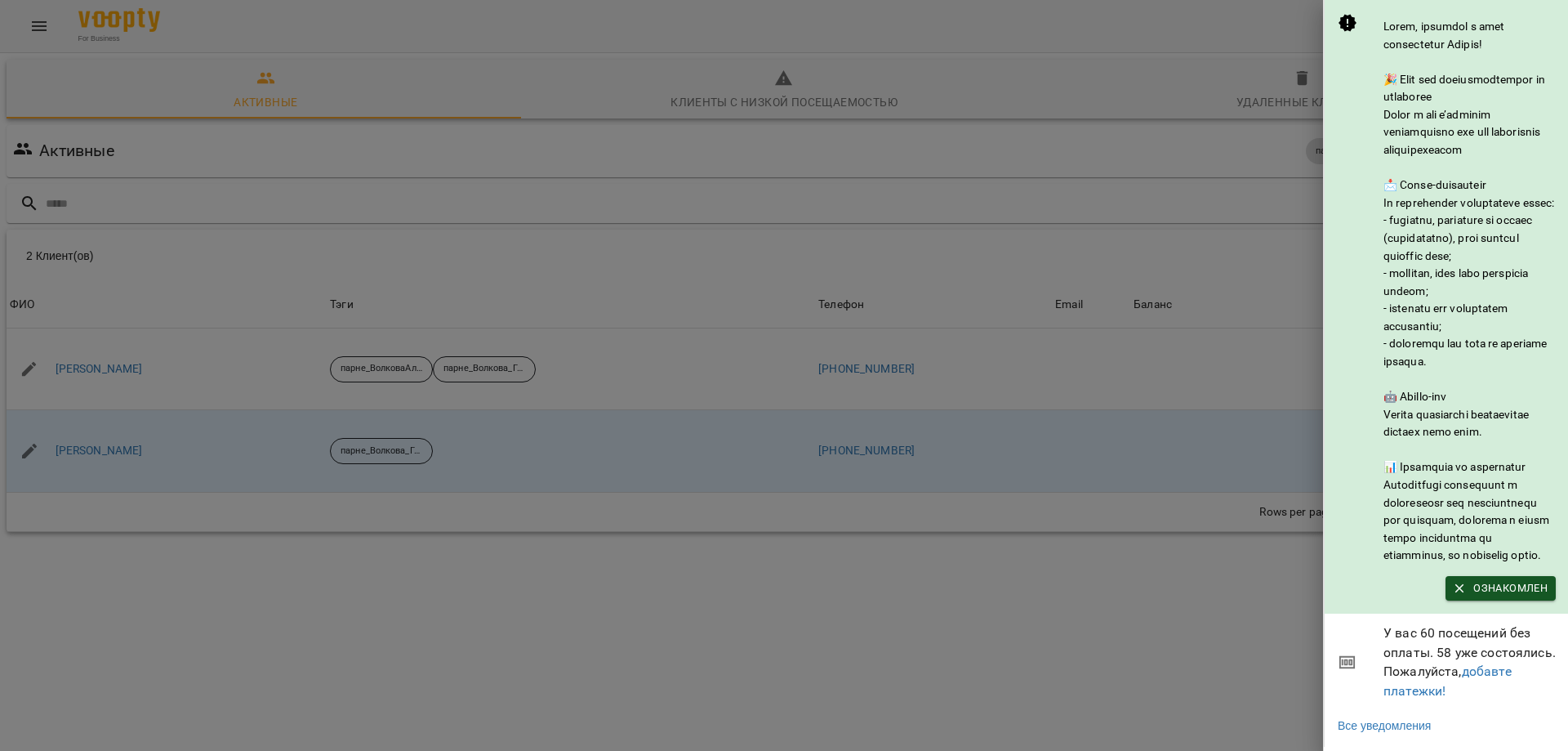
scroll to position [63, 0]
click at [1233, 530] on div at bounding box center [784, 375] width 1568 height 751
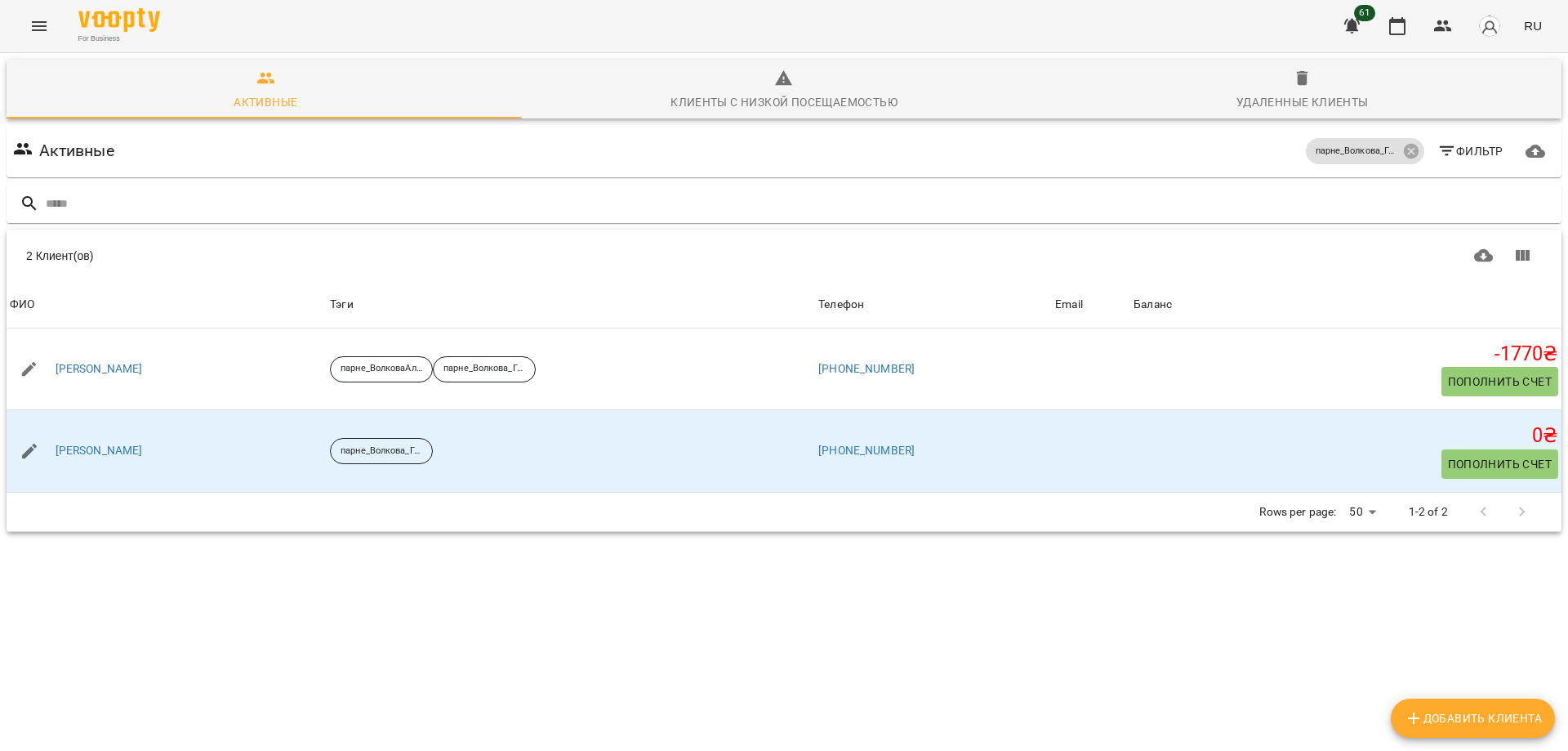
scroll to position [0, 0]
